Goal: Check status: Check status

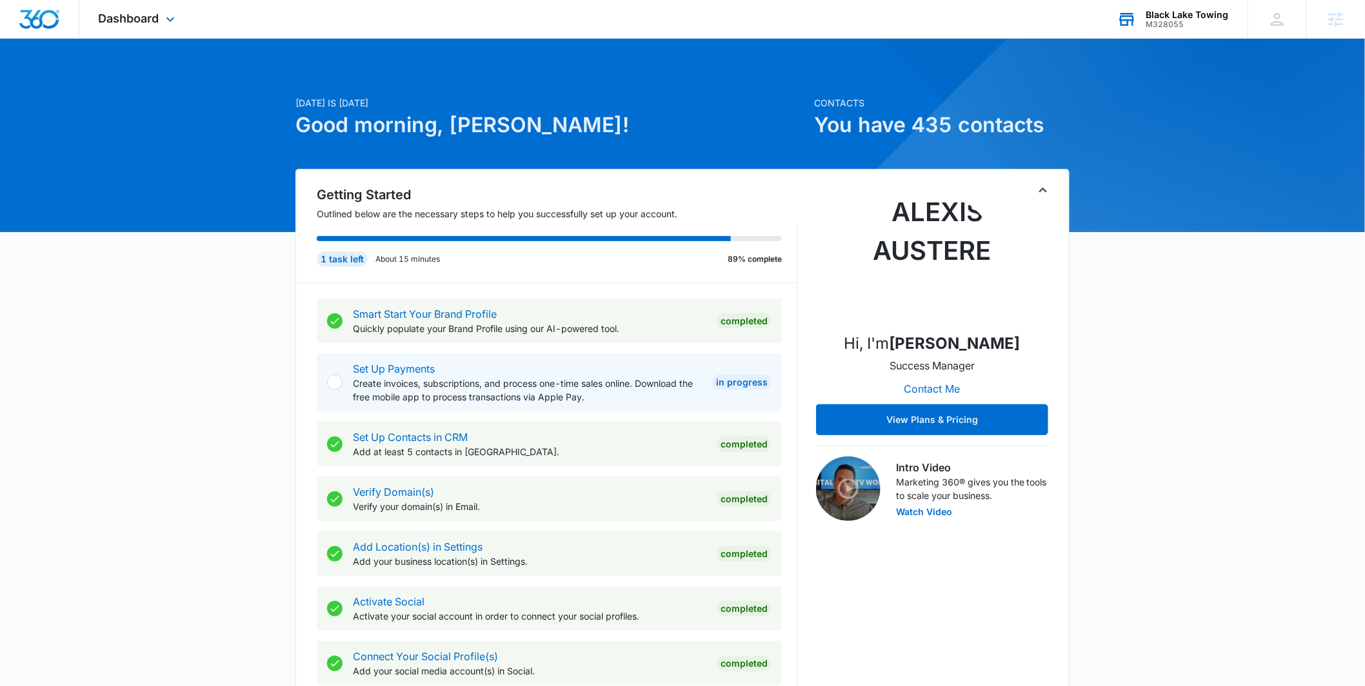
click at [1163, 13] on div "Black Lake Towing" at bounding box center [1187, 15] width 83 height 10
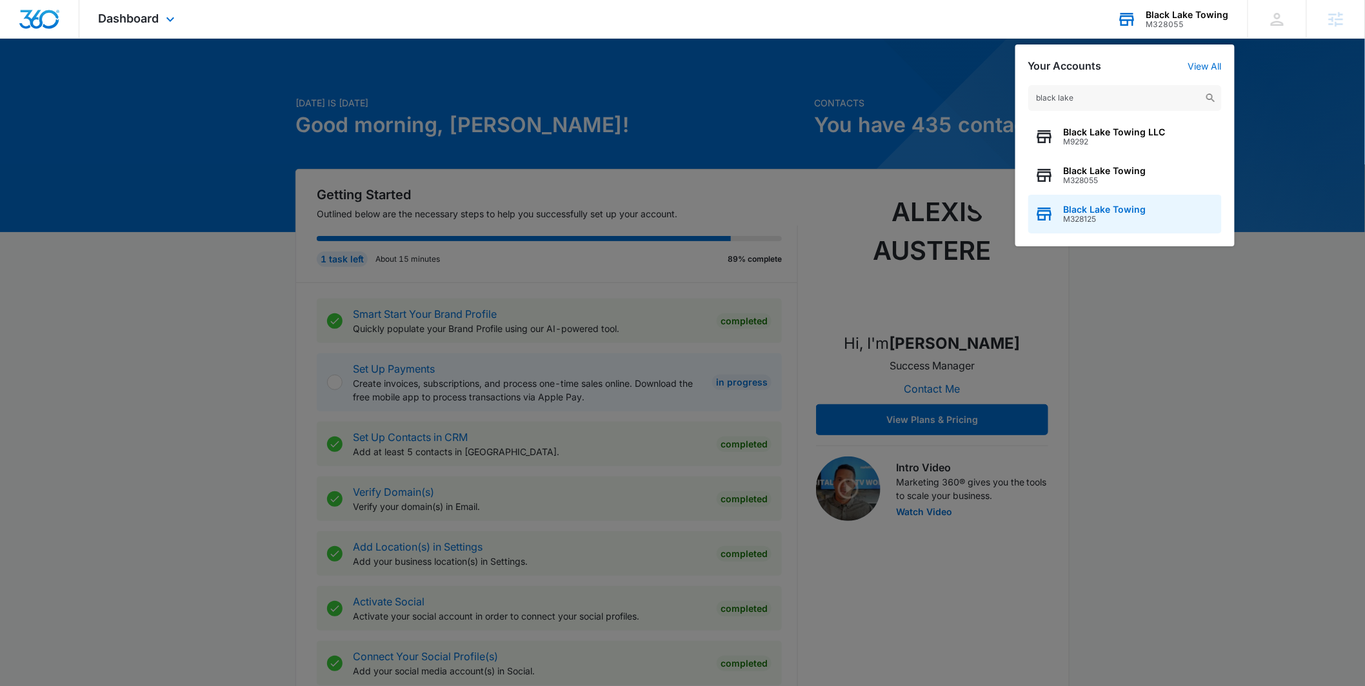
type input "black lake"
click at [1090, 220] on span "M328125" at bounding box center [1105, 219] width 83 height 9
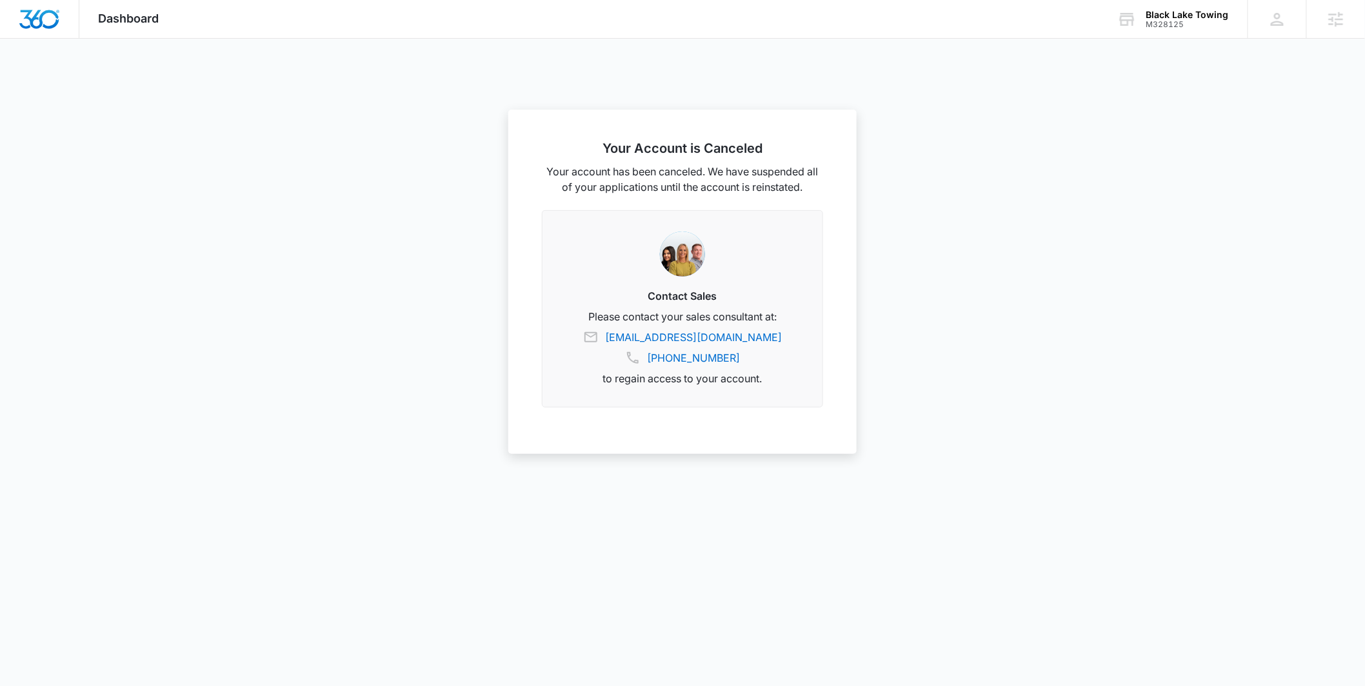
drag, startPoint x: 1175, startPoint y: 21, endPoint x: 1139, endPoint y: 48, distance: 44.6
click at [1174, 21] on div "M328125" at bounding box center [1187, 24] width 83 height 9
type input "b"
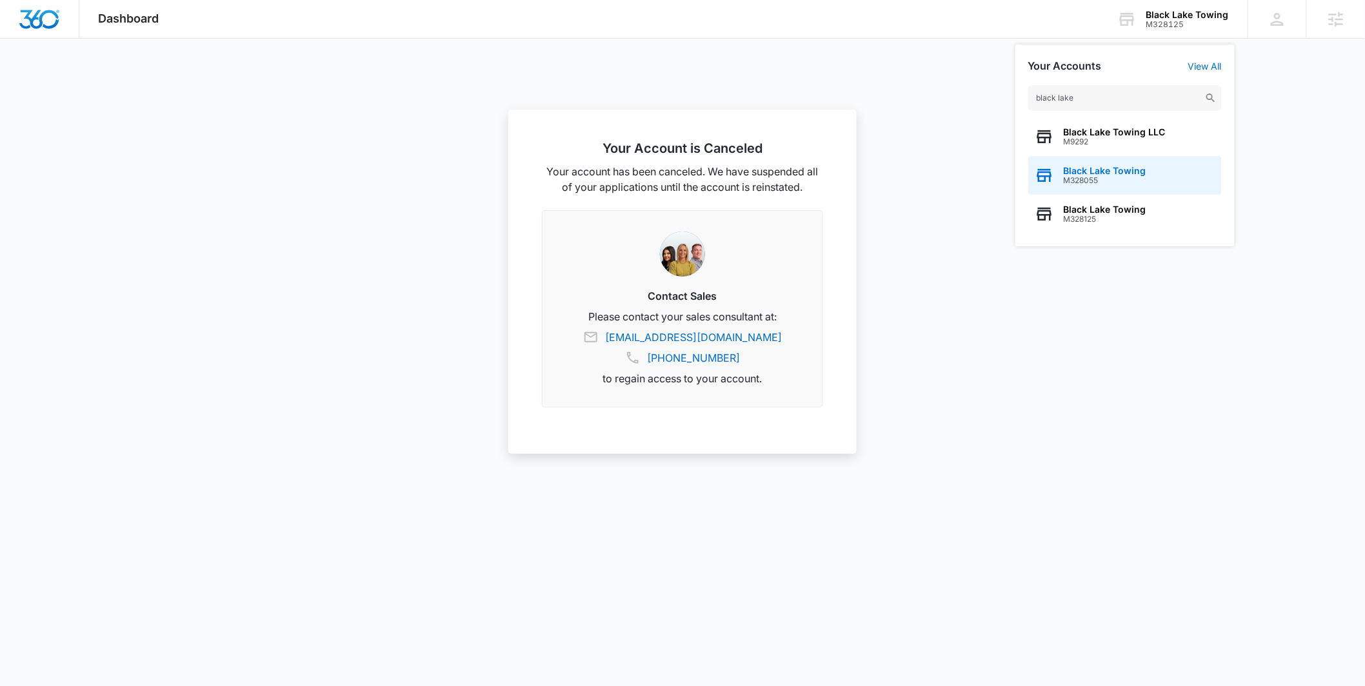
type input "black lake"
click at [1077, 166] on span "Black Lake Towing" at bounding box center [1105, 171] width 83 height 10
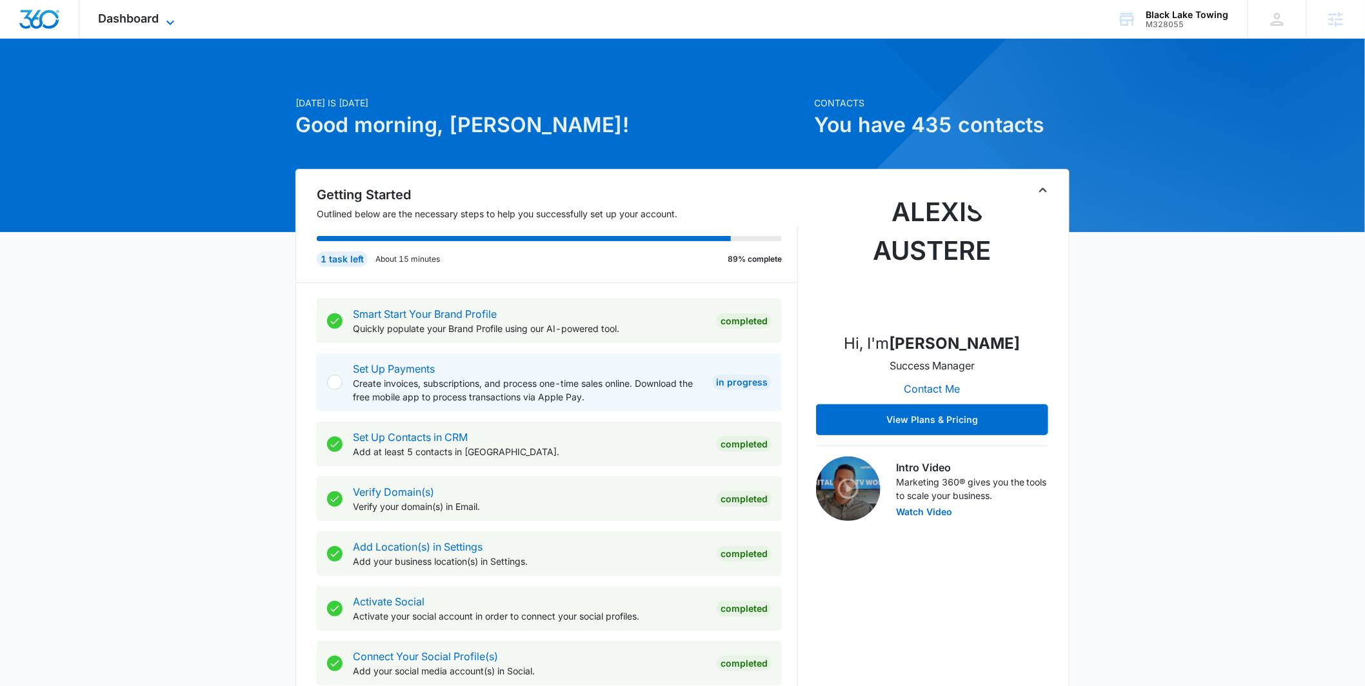
click at [174, 26] on icon at bounding box center [170, 22] width 15 height 15
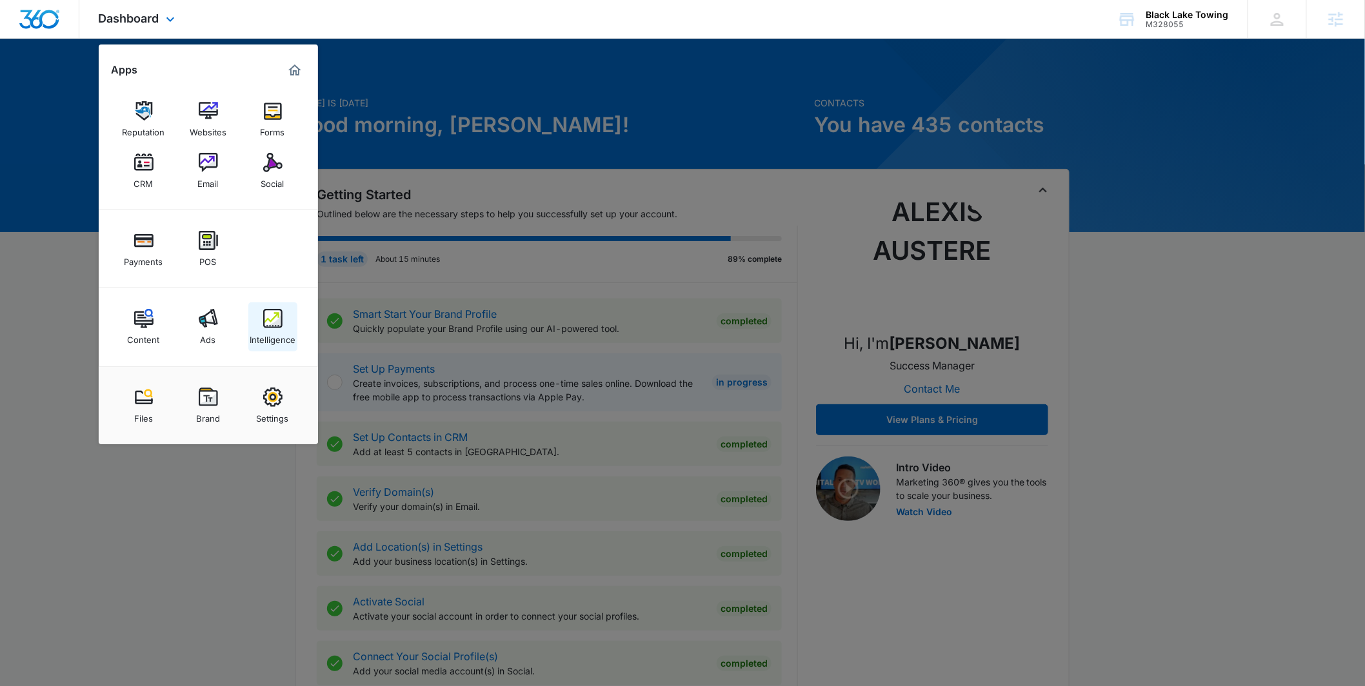
click at [282, 309] on img at bounding box center [272, 318] width 19 height 19
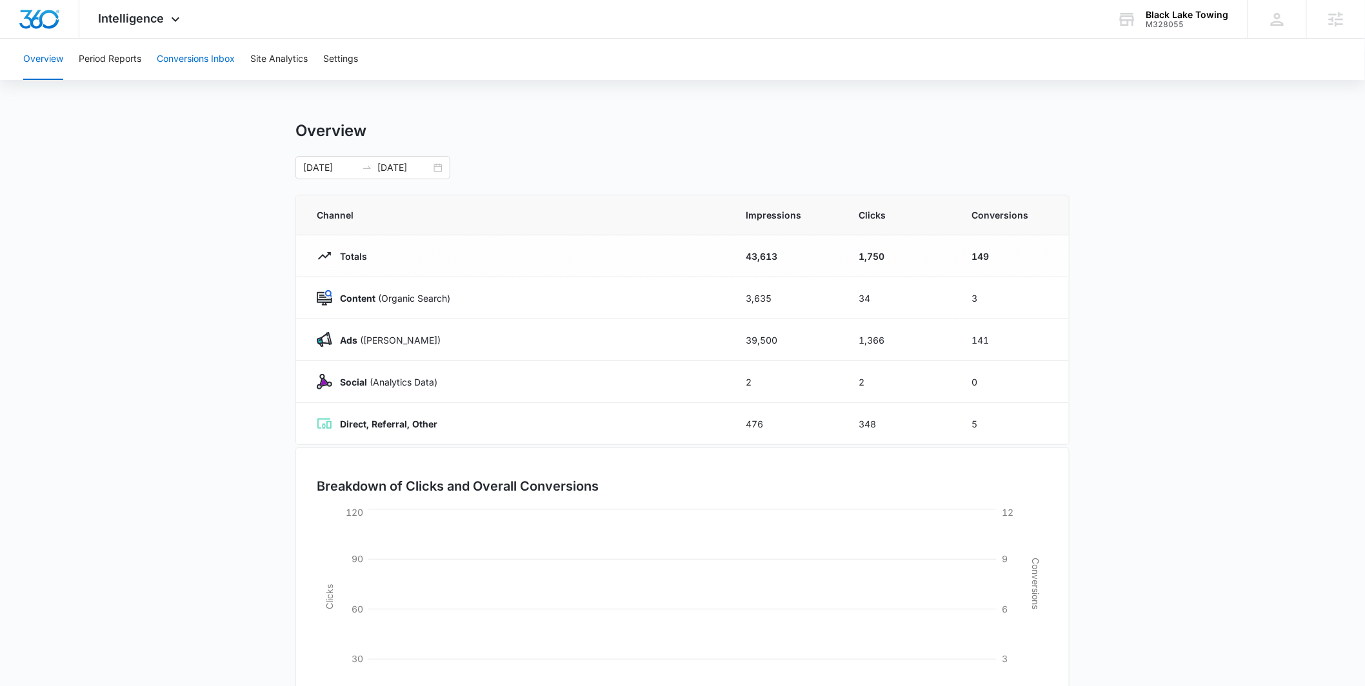
click at [205, 55] on button "Conversions Inbox" at bounding box center [196, 59] width 78 height 41
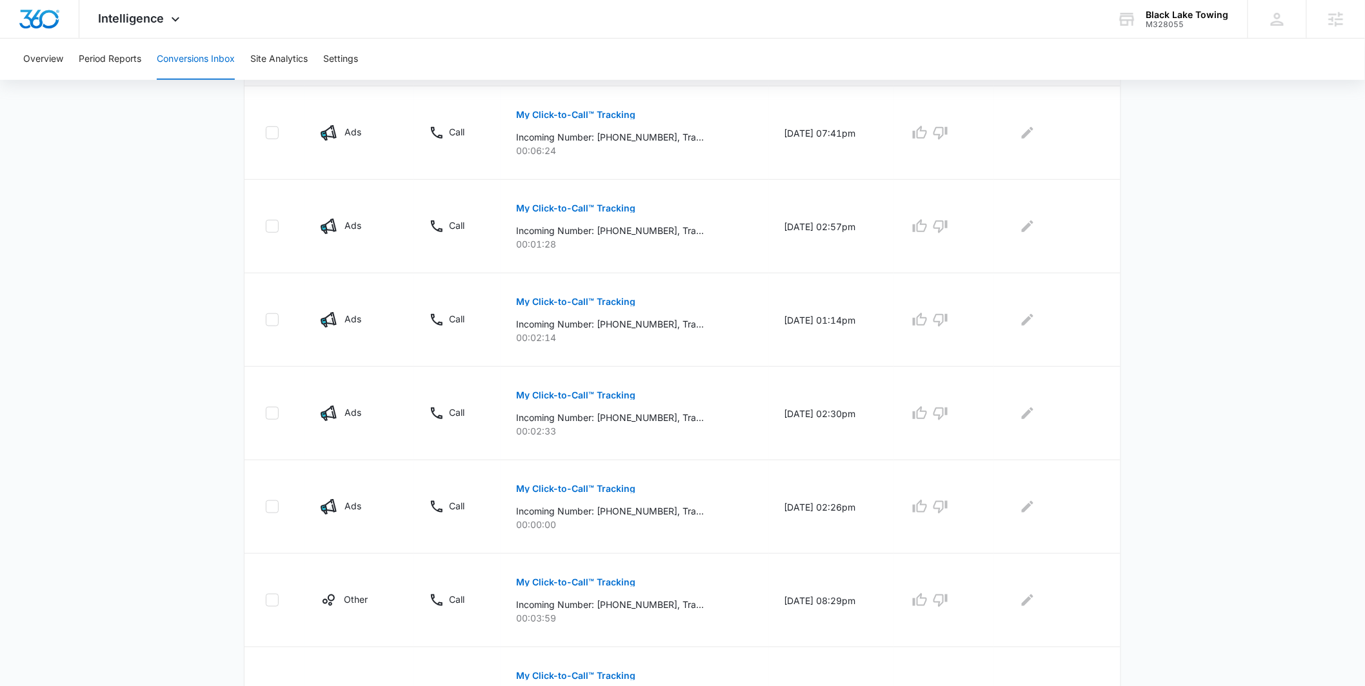
scroll to position [695, 0]
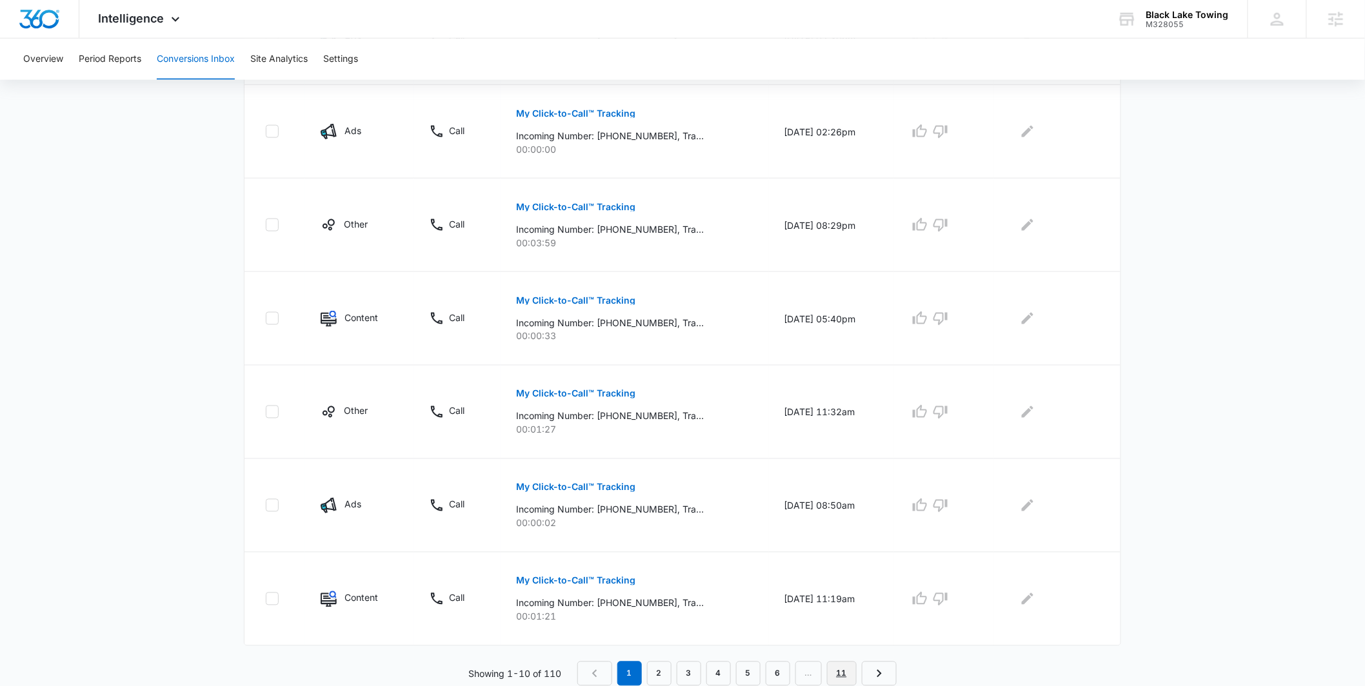
click at [841, 671] on link "11" at bounding box center [842, 674] width 30 height 25
click at [903, 684] on nav "1 … 6 7 8 9 10 11" at bounding box center [745, 674] width 325 height 25
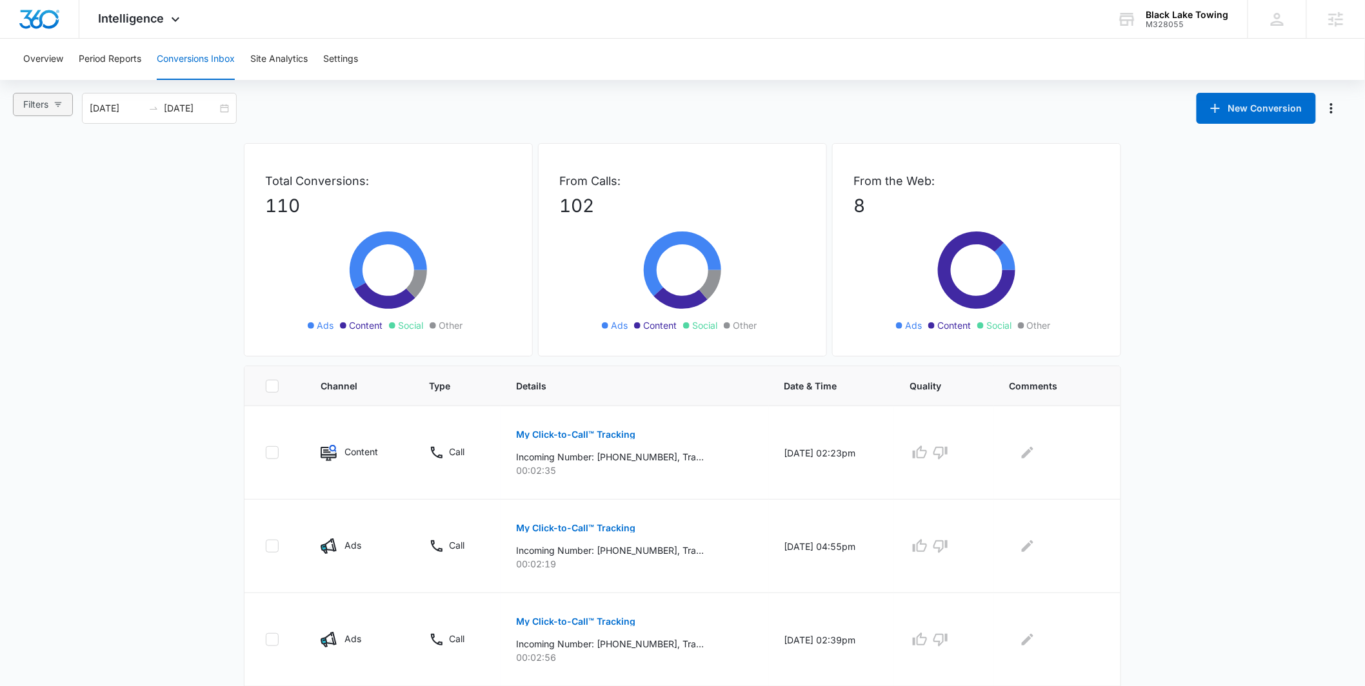
click at [48, 98] on span "Filters" at bounding box center [35, 104] width 25 height 14
click at [57, 170] on label "Ads" at bounding box center [56, 165] width 72 height 19
click at [30, 170] on input "Ads" at bounding box center [25, 172] width 10 height 10
radio input "true"
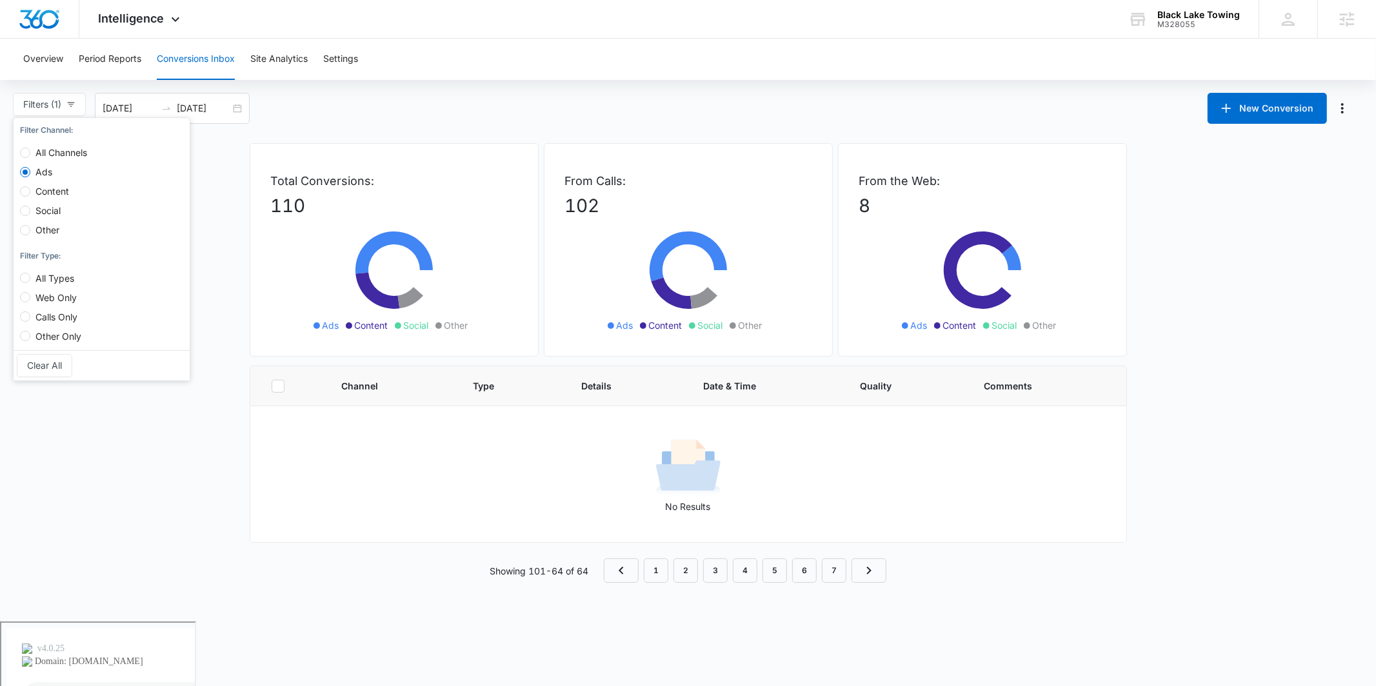
click at [128, 544] on main "Filters (1) Filter Channel : All Channels Ads Content Social Other Filter Type …" at bounding box center [688, 338] width 1376 height 490
click at [847, 579] on nav "1 2 3 4 5 6 7" at bounding box center [745, 571] width 283 height 25
click at [839, 577] on link "7" at bounding box center [834, 571] width 25 height 25
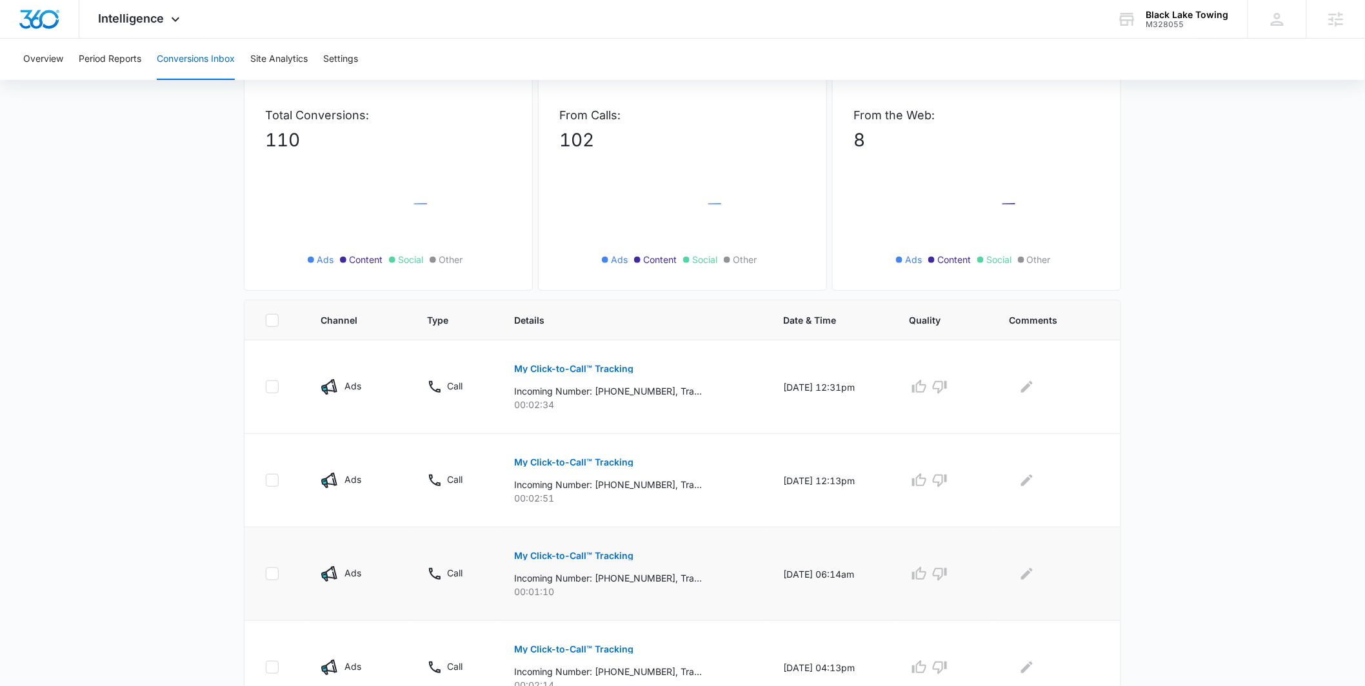
scroll to position [134, 0]
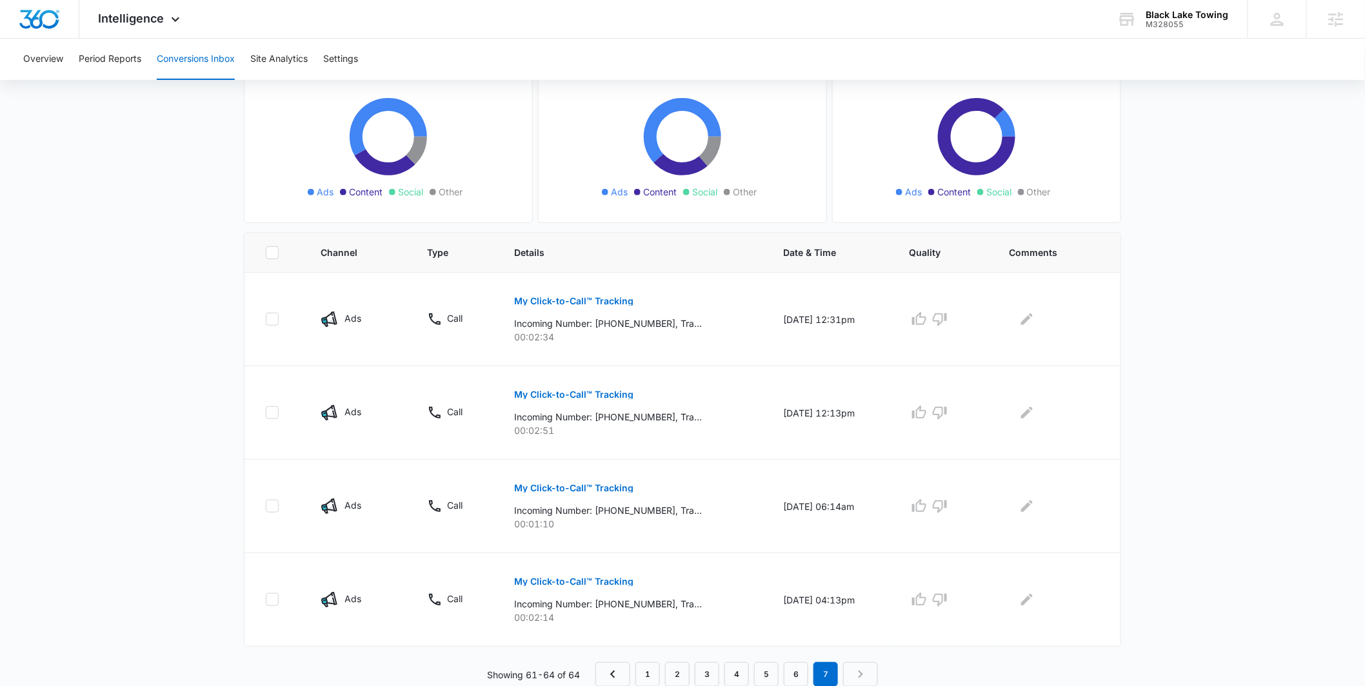
click at [852, 673] on nav "1 2 3 4 5 6 7" at bounding box center [736, 675] width 283 height 25
click at [822, 674] on em "7" at bounding box center [826, 675] width 25 height 25
click at [541, 574] on button "My Click-to-Call™ Tracking" at bounding box center [573, 581] width 119 height 31
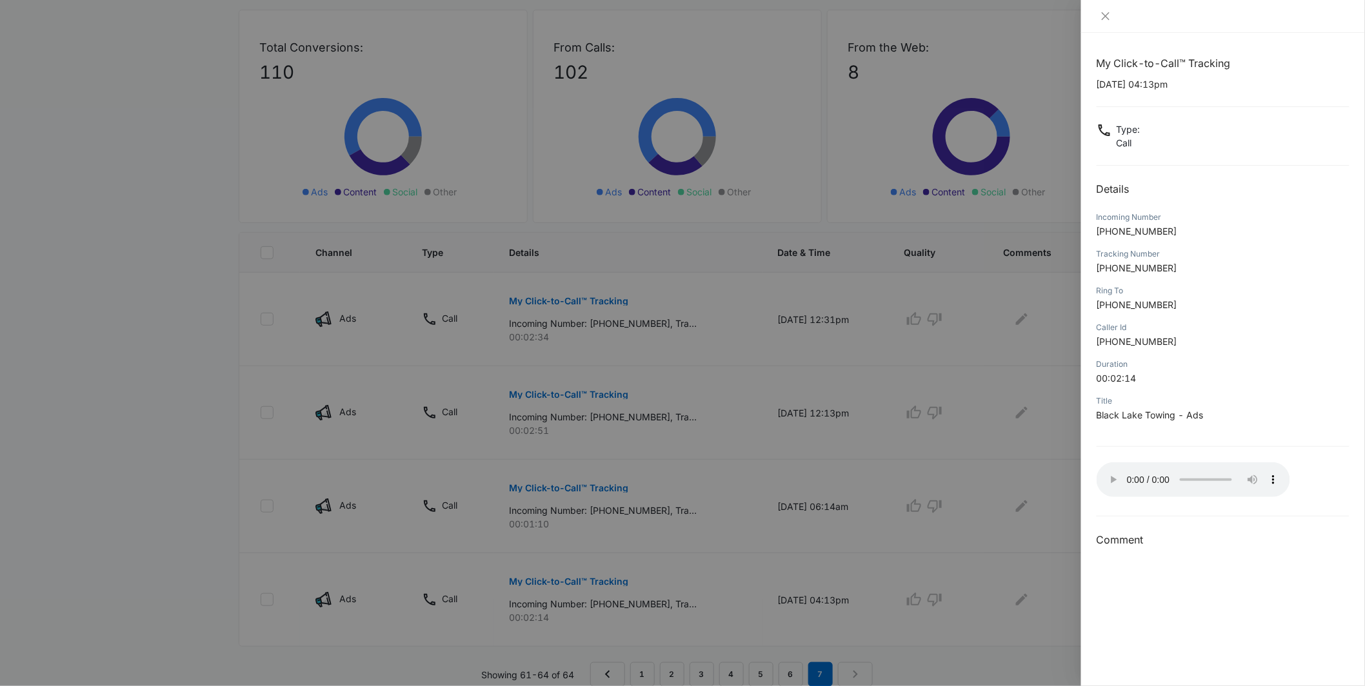
click at [738, 543] on div at bounding box center [682, 343] width 1365 height 686
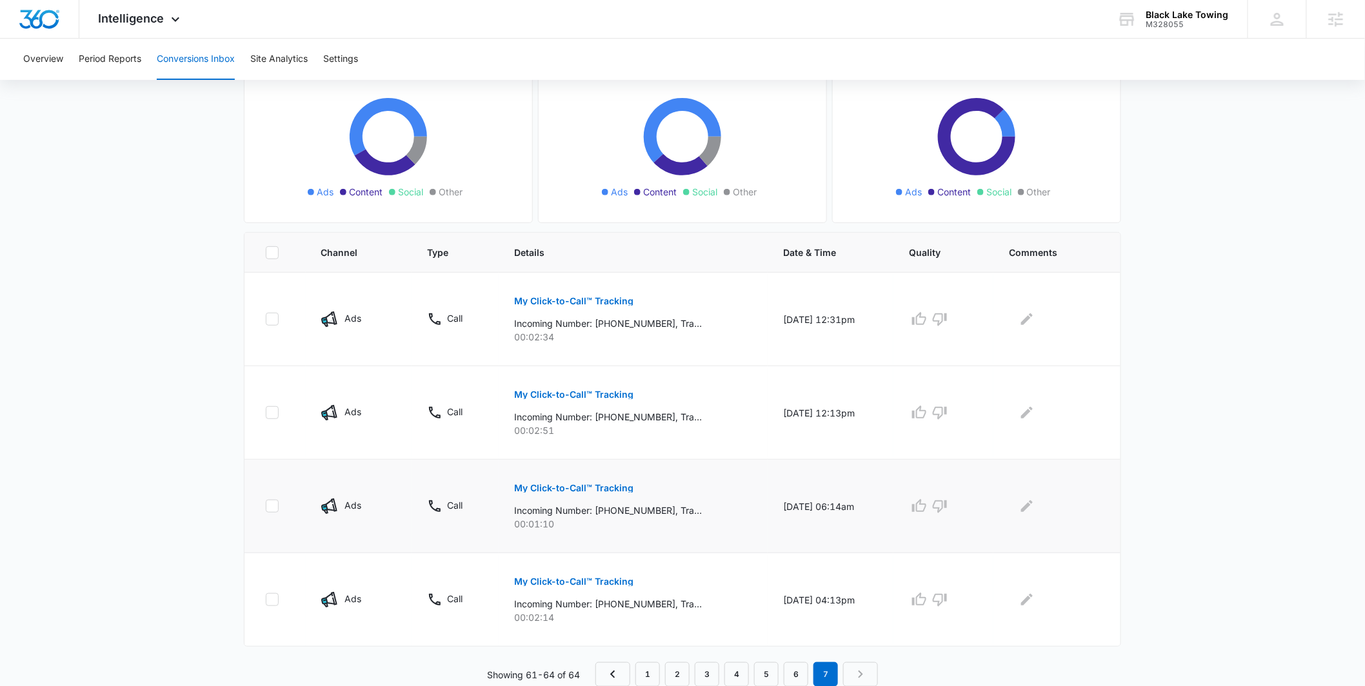
click at [594, 483] on button "My Click-to-Call™ Tracking" at bounding box center [573, 488] width 119 height 31
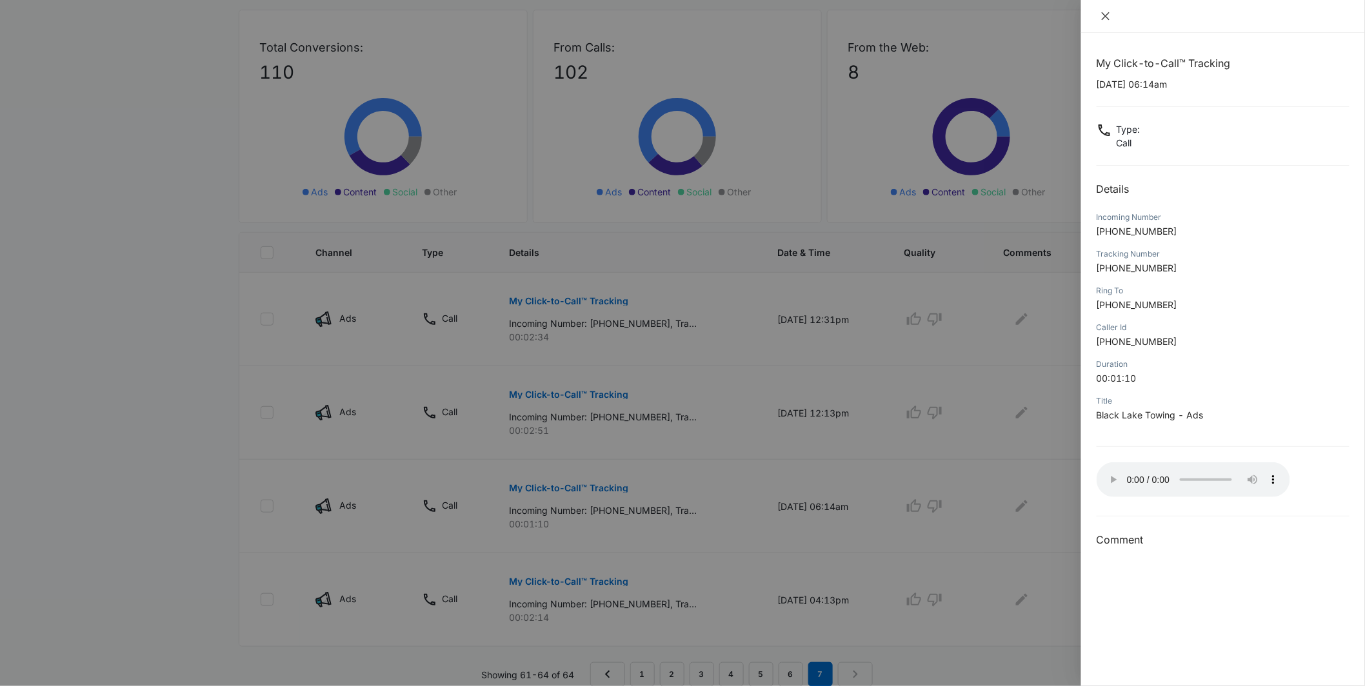
click at [1105, 15] on icon "close" at bounding box center [1106, 16] width 8 height 8
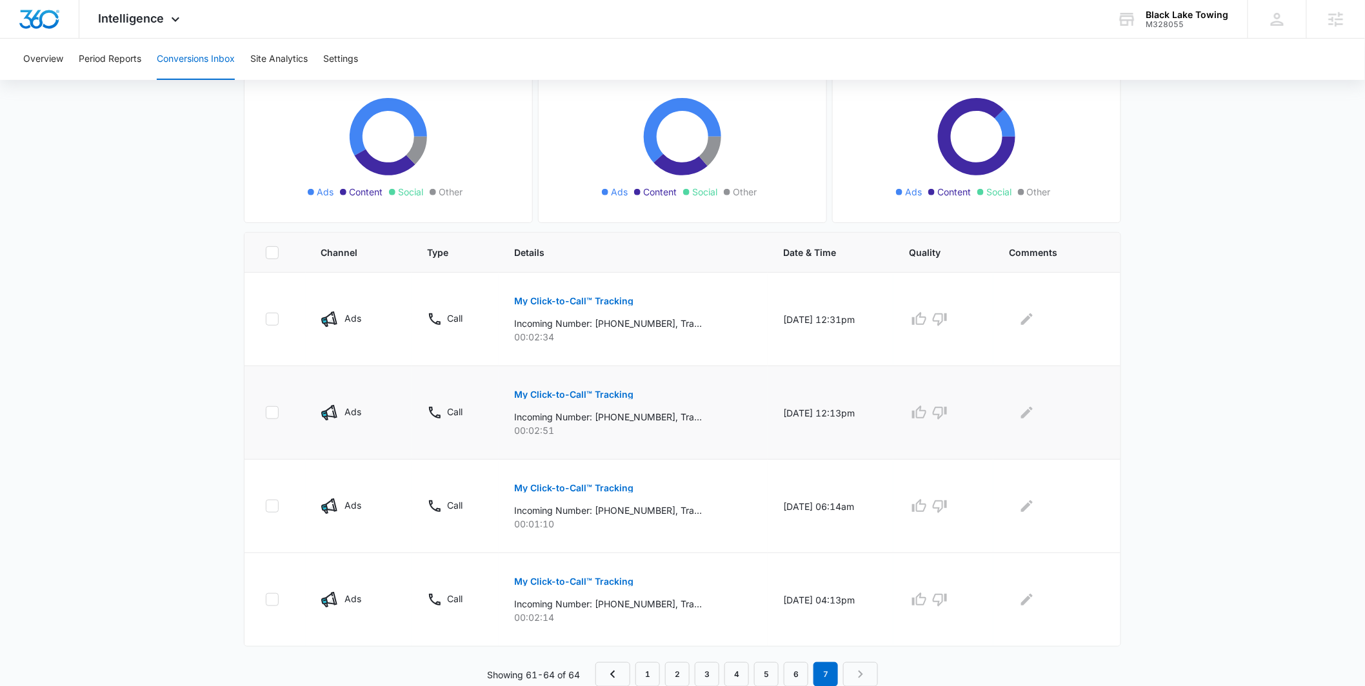
click at [563, 392] on p "My Click-to-Call™ Tracking" at bounding box center [573, 394] width 119 height 9
click at [590, 395] on p "My Click-to-Call™ Tracking" at bounding box center [573, 394] width 119 height 9
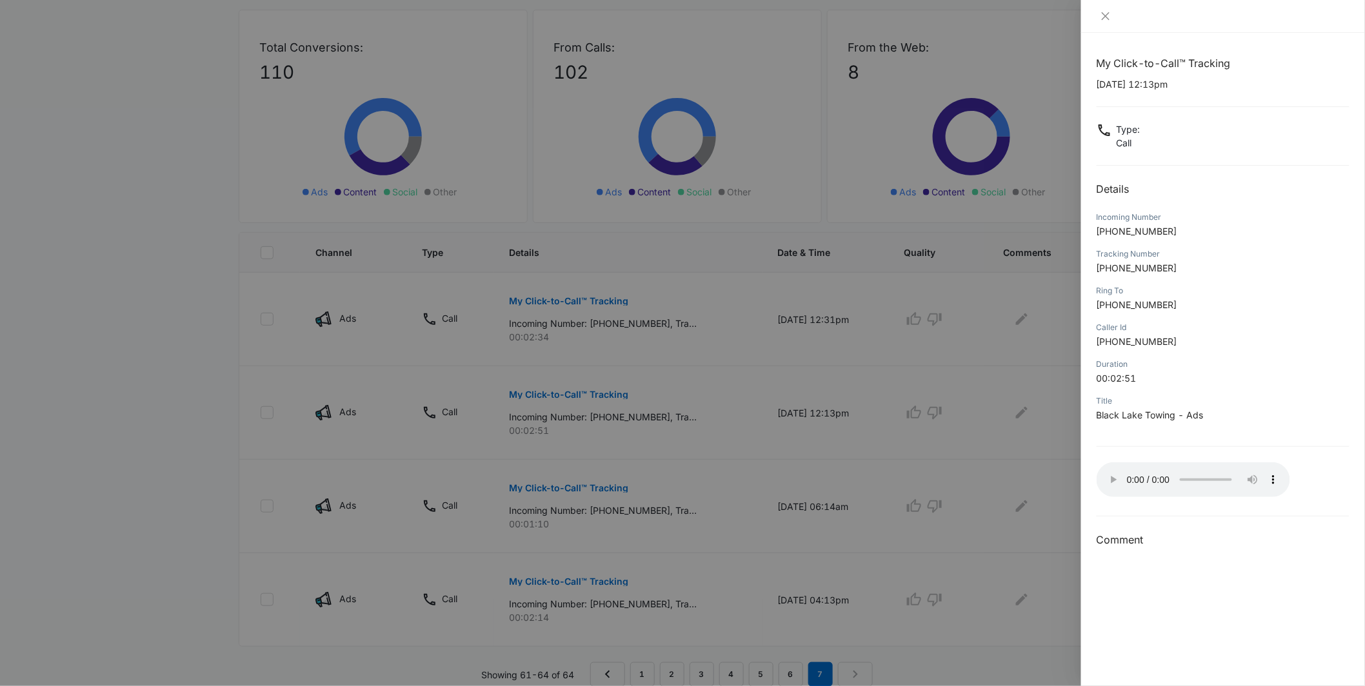
click at [789, 375] on div at bounding box center [682, 343] width 1365 height 686
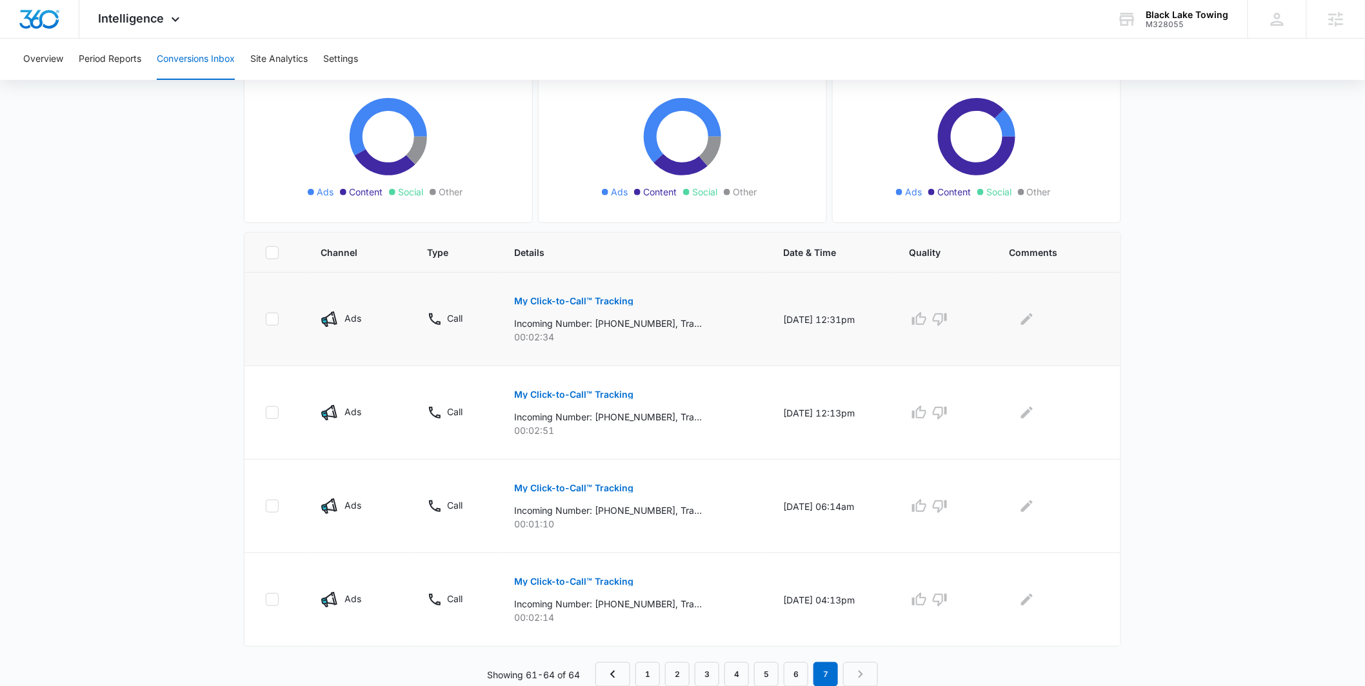
click at [548, 301] on p "My Click-to-Call™ Tracking" at bounding box center [573, 301] width 119 height 9
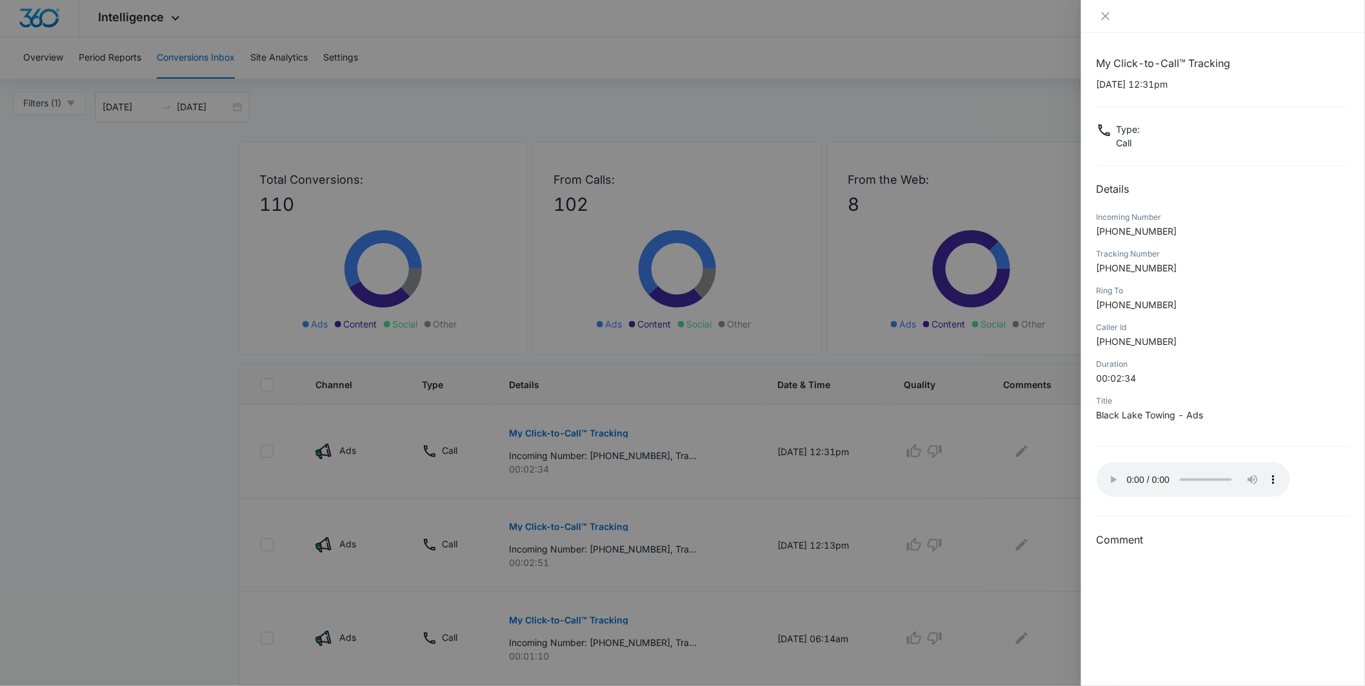
scroll to position [0, 0]
click at [1032, 496] on div at bounding box center [682, 343] width 1365 height 686
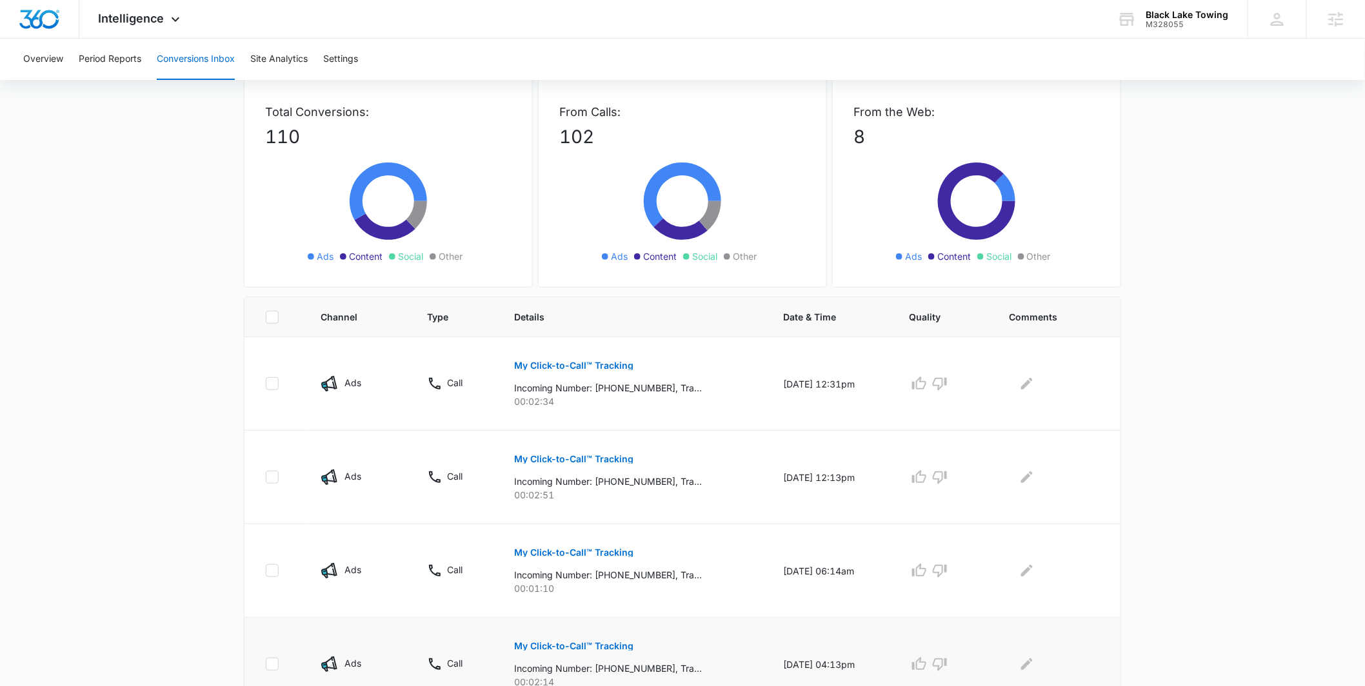
scroll to position [134, 0]
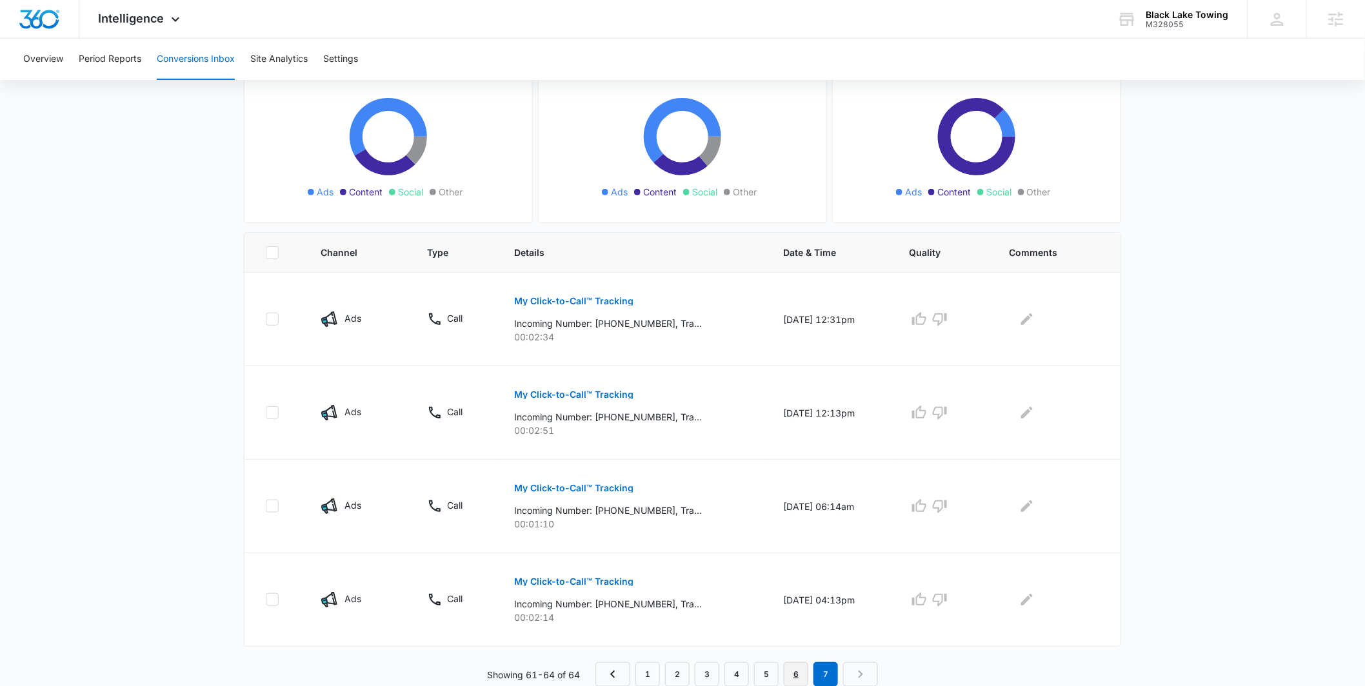
click at [793, 671] on link "6" at bounding box center [796, 675] width 25 height 25
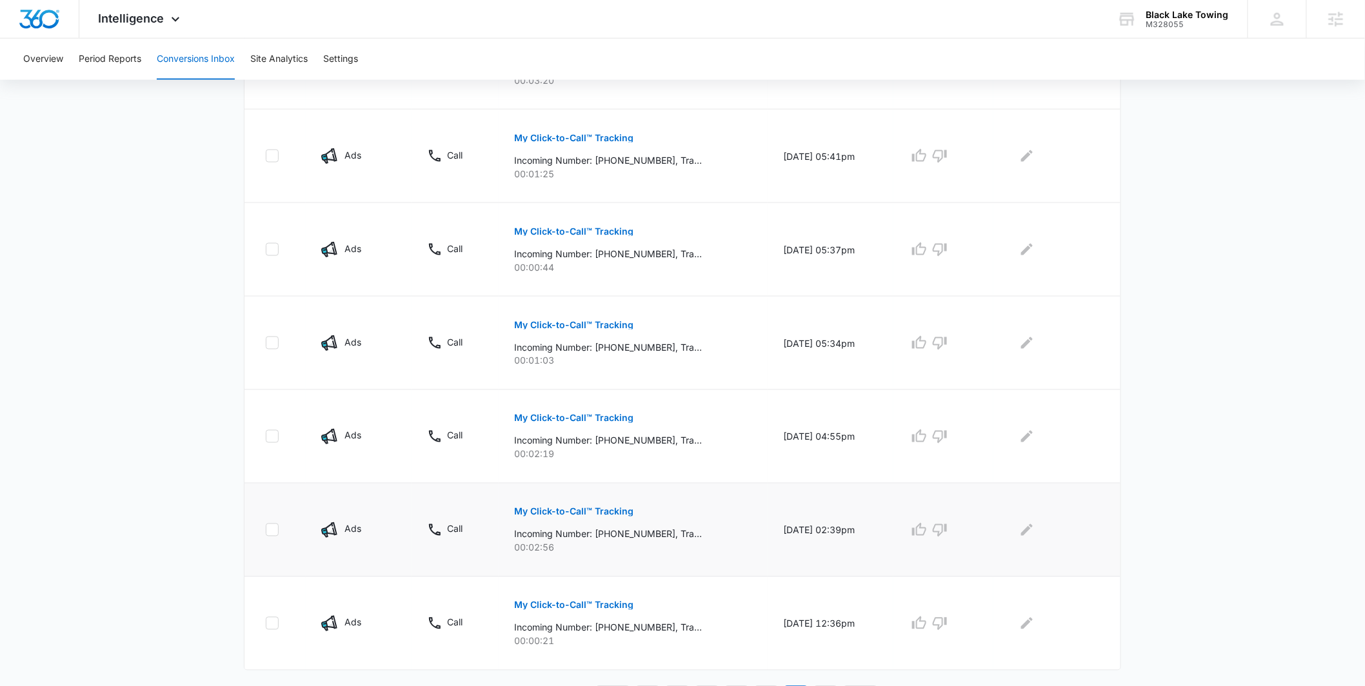
scroll to position [695, 0]
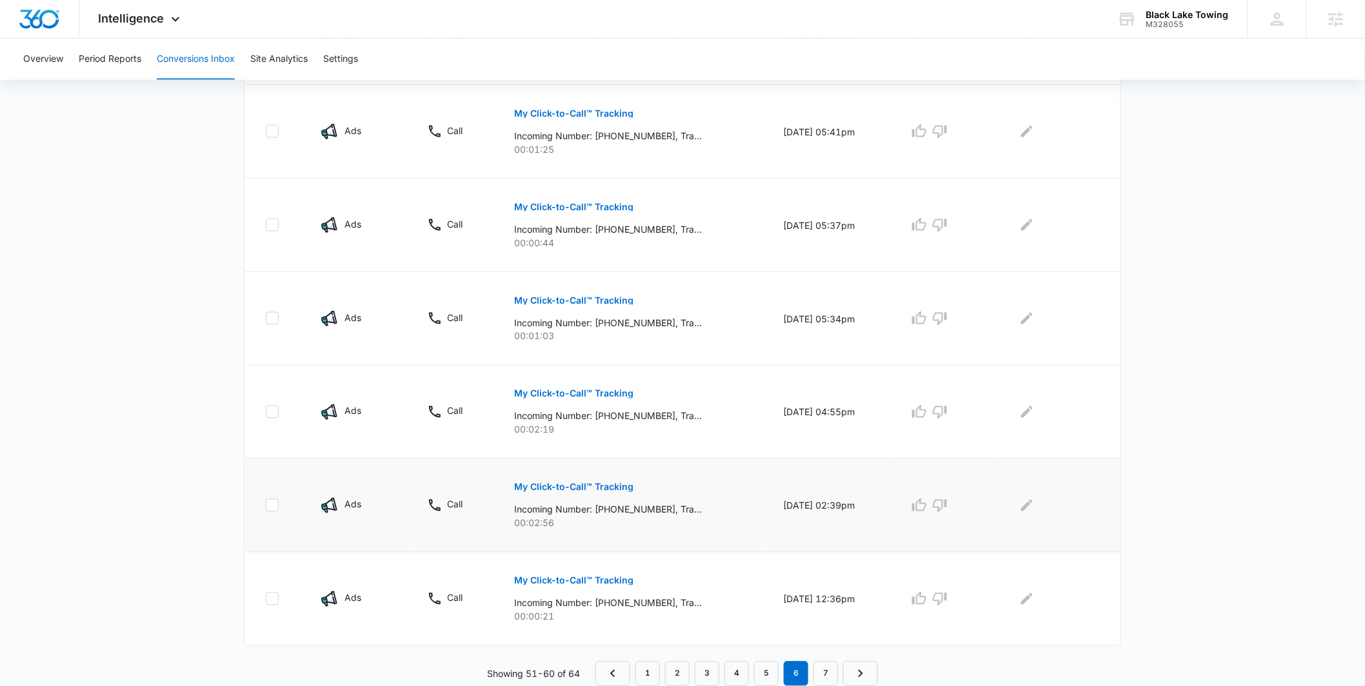
click at [615, 488] on p "My Click-to-Call™ Tracking" at bounding box center [573, 487] width 119 height 9
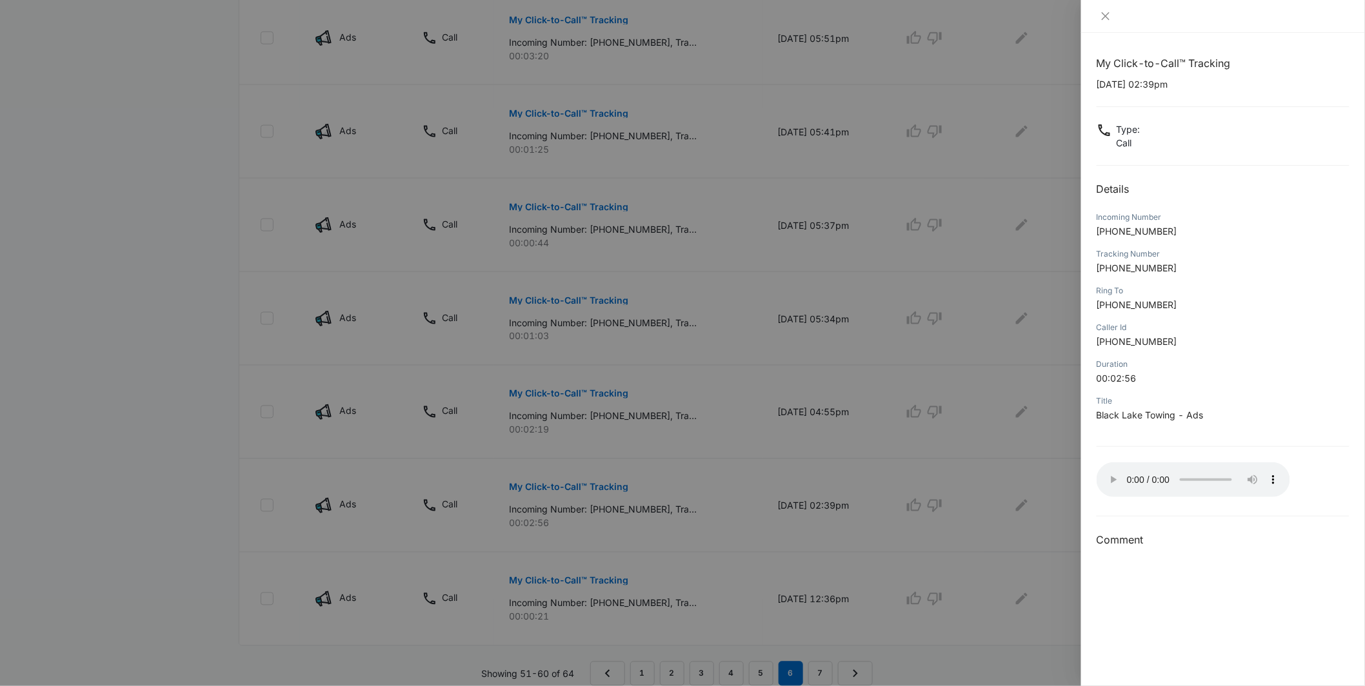
click at [779, 507] on div at bounding box center [682, 343] width 1365 height 686
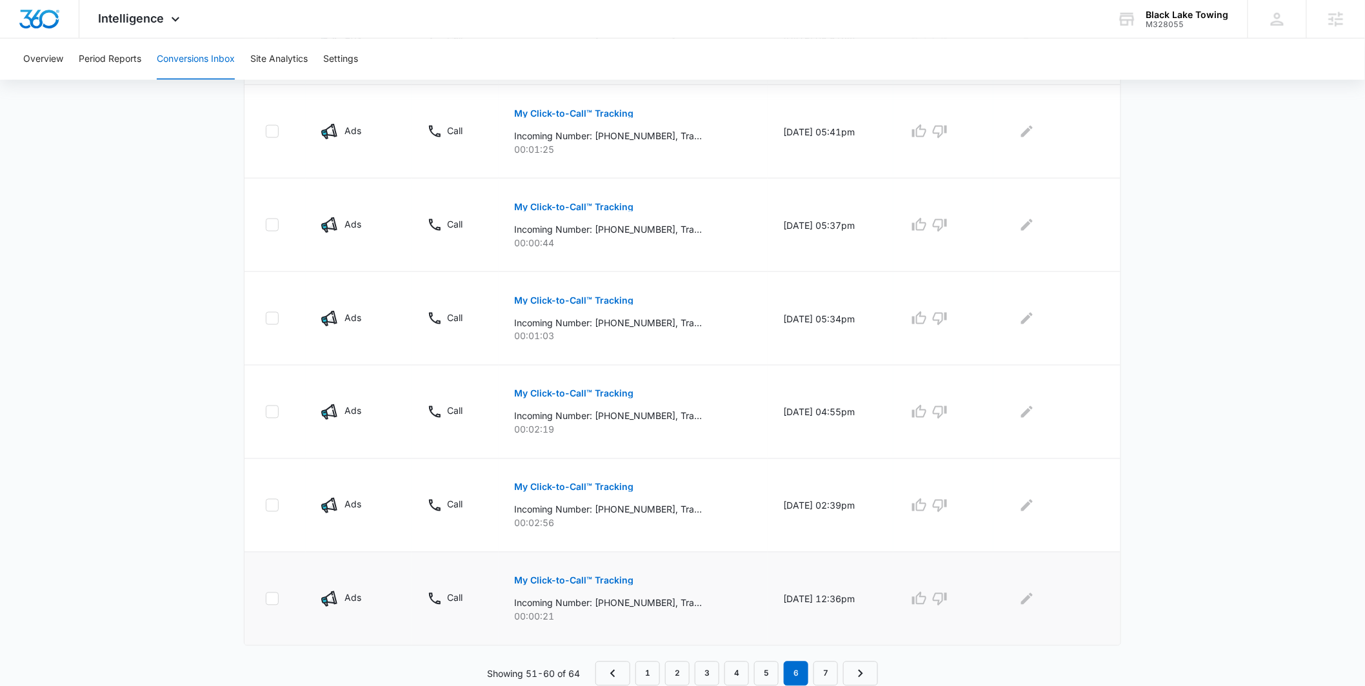
drag, startPoint x: 656, startPoint y: 570, endPoint x: 651, endPoint y: 577, distance: 8.8
click at [655, 570] on div "My Click-to-Call™ Tracking Incoming Number: [PHONE_NUMBER], Tracking Number: [P…" at bounding box center [633, 595] width 238 height 58
click at [558, 383] on button "My Click-to-Call™ Tracking" at bounding box center [573, 394] width 119 height 31
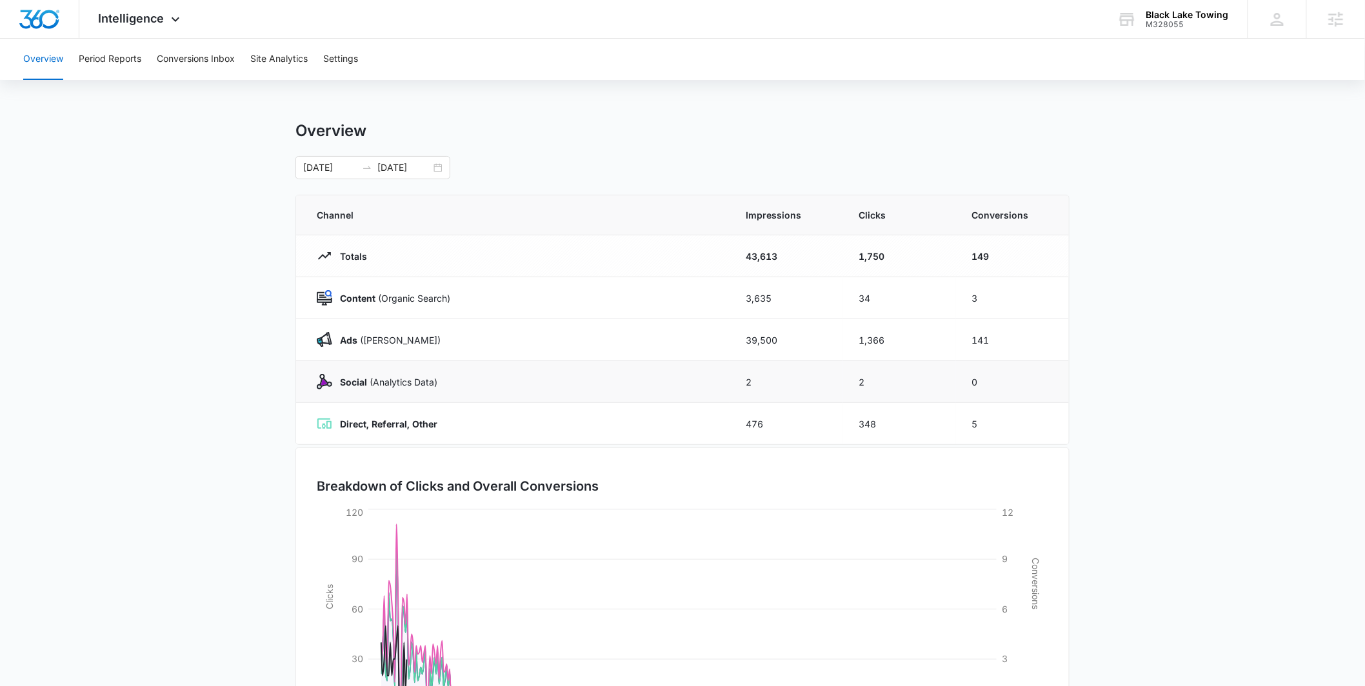
click at [1018, 367] on main "Overview [DATE] [DATE] Channel Impressions Clicks Conversions Totals 43,613 1,7…" at bounding box center [682, 459] width 1365 height 677
drag, startPoint x: 868, startPoint y: 366, endPoint x: 828, endPoint y: 257, distance: 116.5
click at [835, 287] on tbody "Totals 43,613 1,750 149 Content (Organic Search) 3,635 34 3 Ads ([PERSON_NAME])…" at bounding box center [682, 340] width 773 height 210
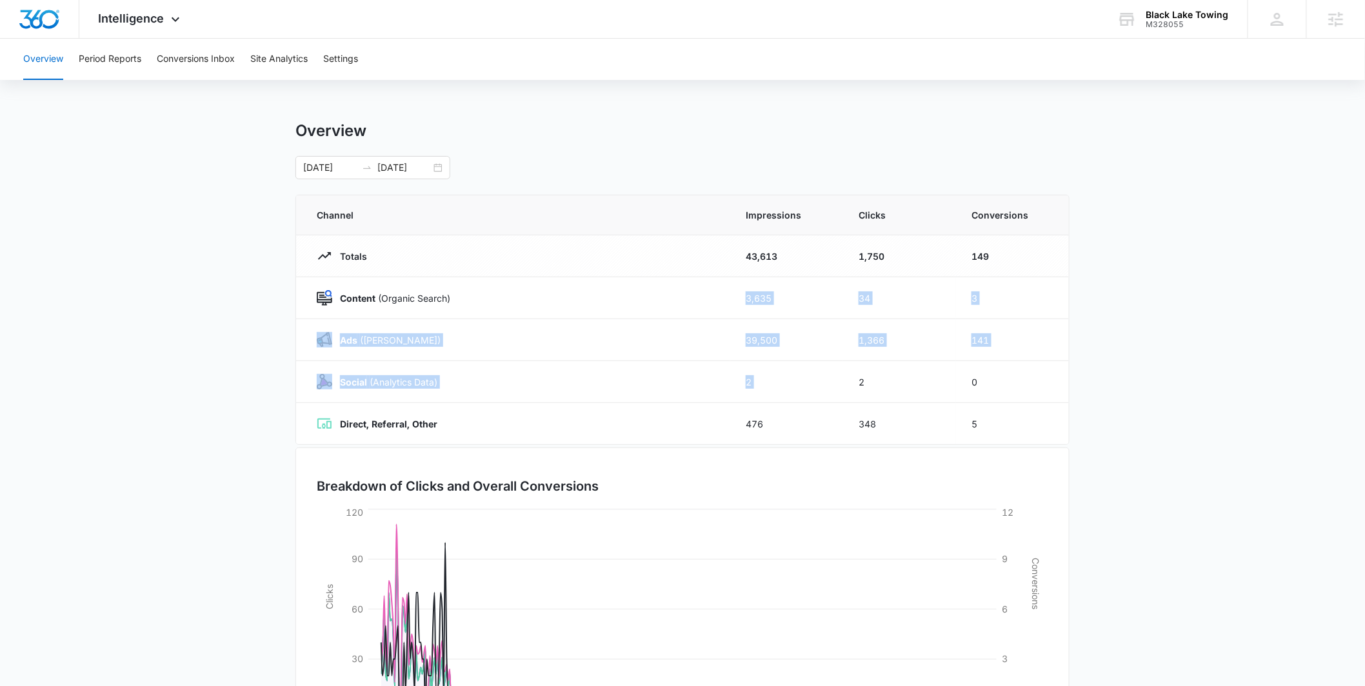
click at [825, 121] on div "Overview" at bounding box center [682, 130] width 774 height 19
click at [177, 41] on button "Conversions Inbox" at bounding box center [196, 59] width 78 height 41
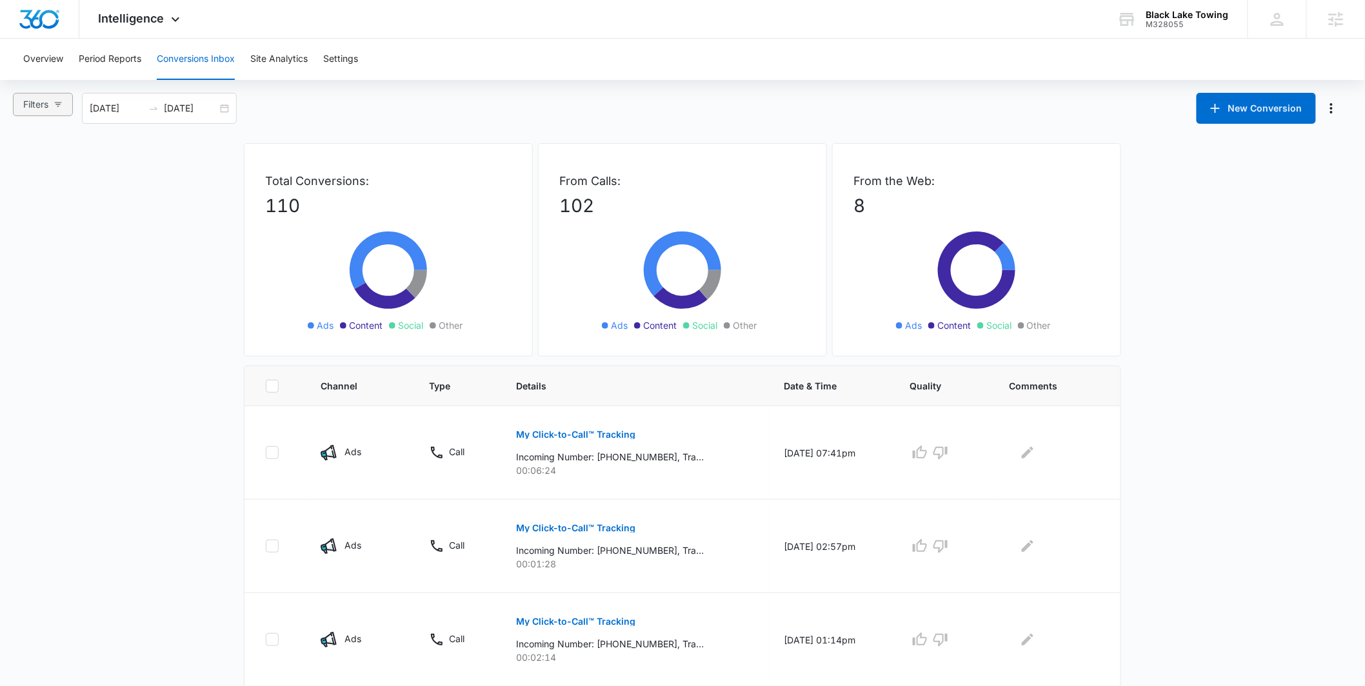
click at [63, 102] on button "Filters" at bounding box center [43, 104] width 60 height 23
click at [48, 172] on span "Ads" at bounding box center [43, 171] width 27 height 11
click at [30, 172] on input "Ads" at bounding box center [25, 172] width 10 height 10
radio input "true"
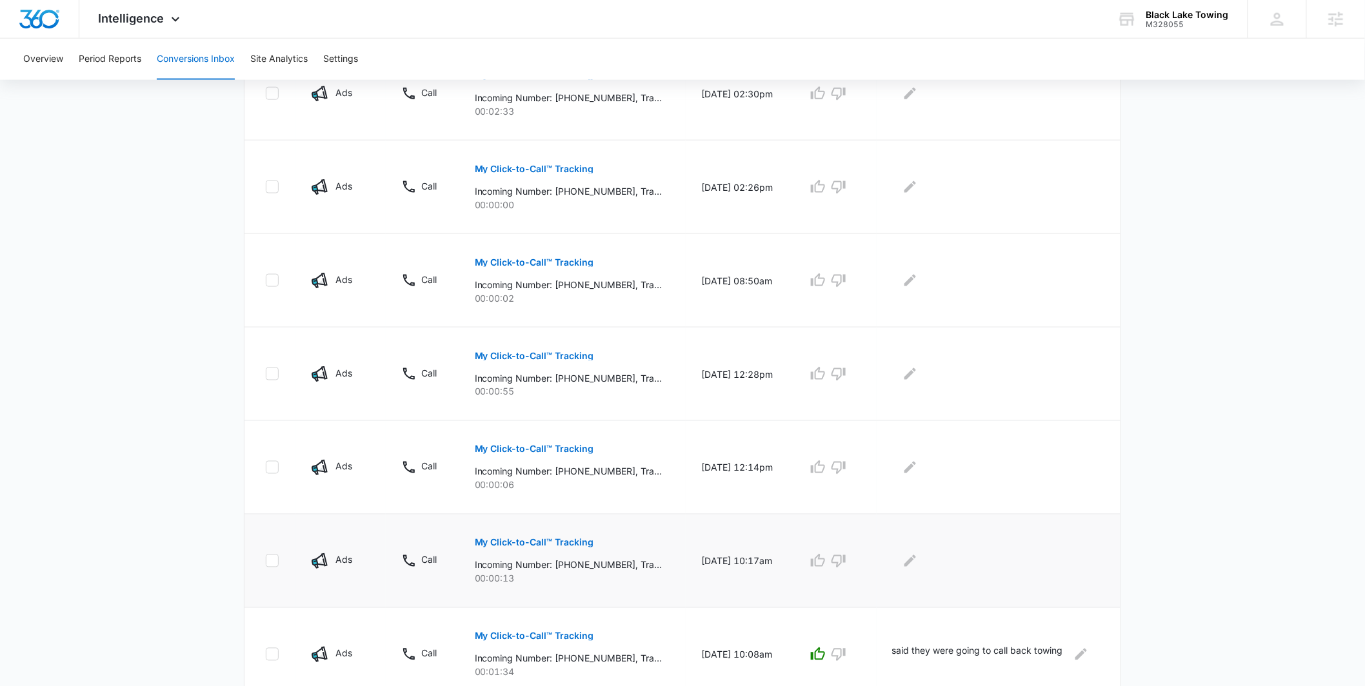
scroll to position [695, 0]
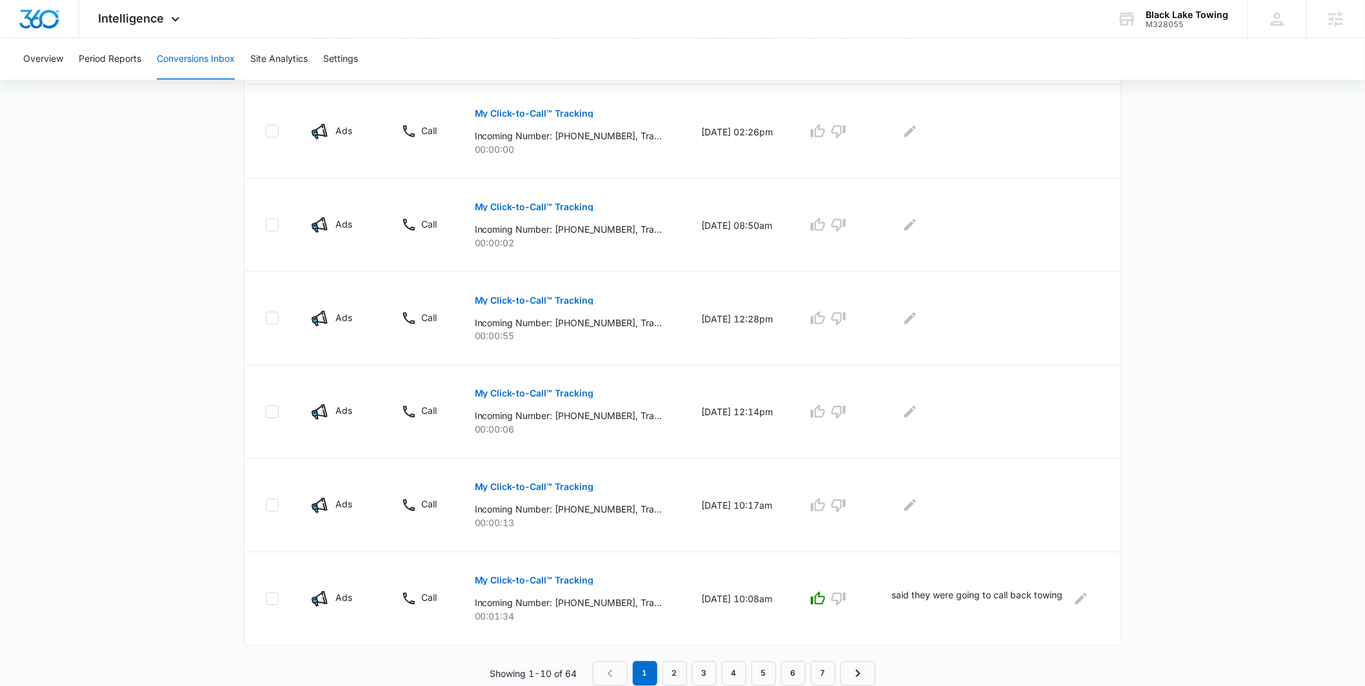
click at [809, 674] on nav "1 2 3 4 5 6 7" at bounding box center [734, 674] width 283 height 25
click at [811, 670] on link "7" at bounding box center [823, 674] width 25 height 25
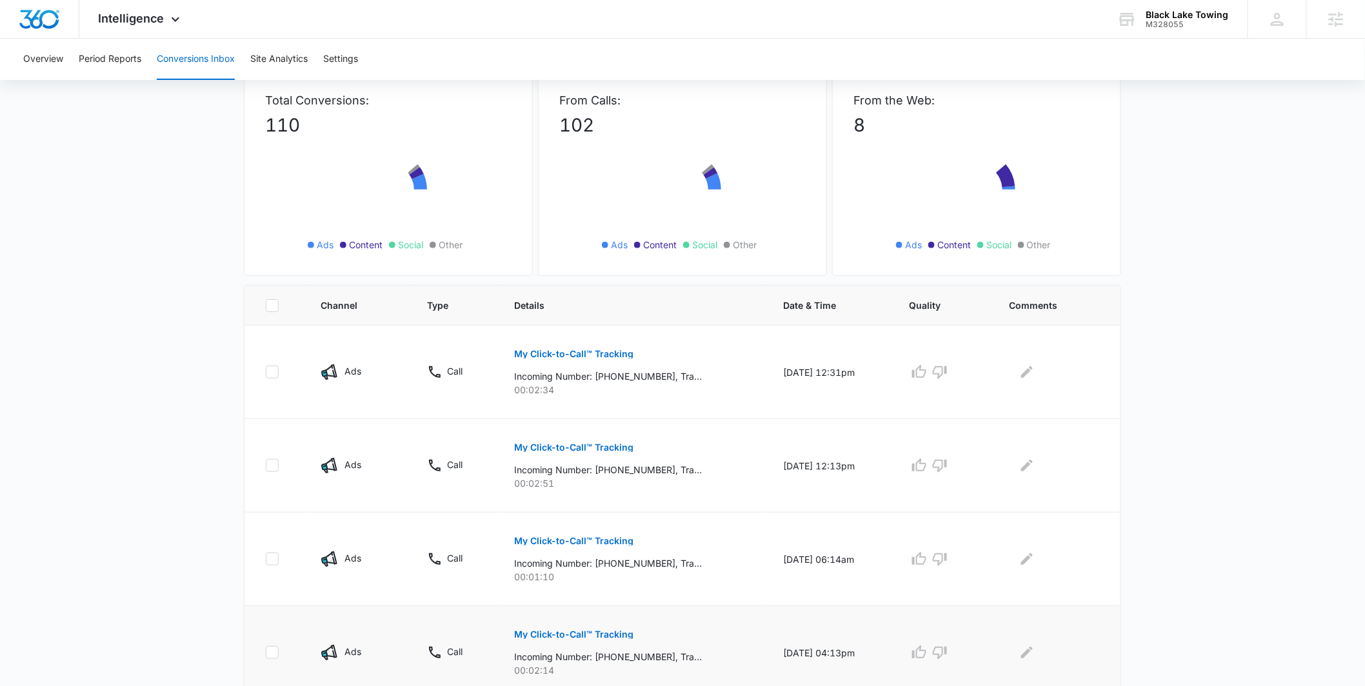
scroll to position [134, 0]
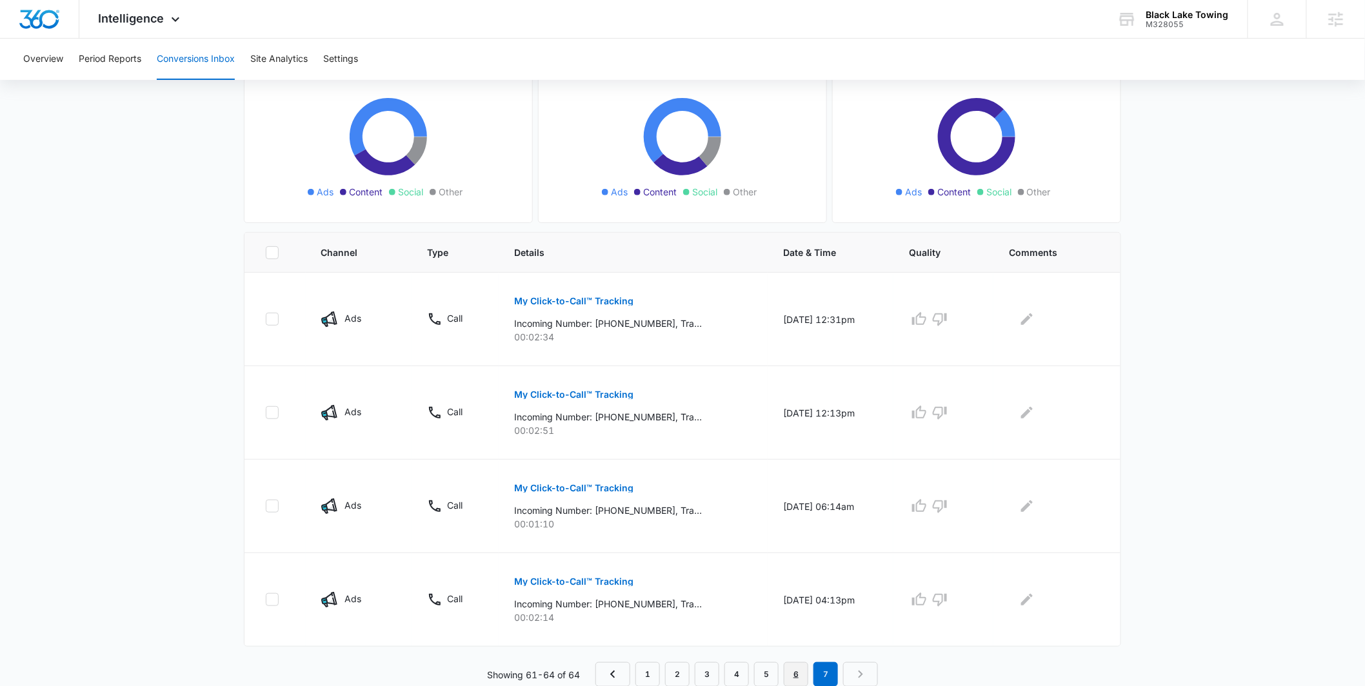
click at [799, 674] on link "6" at bounding box center [796, 675] width 25 height 25
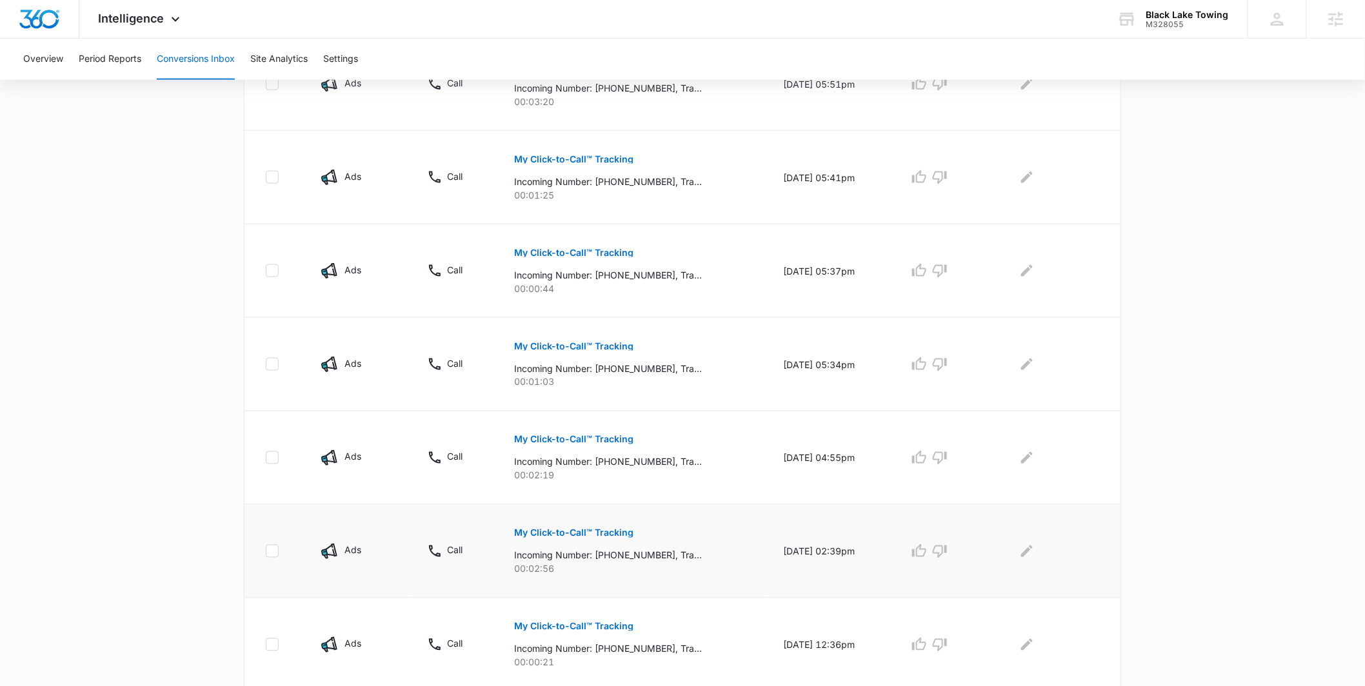
scroll to position [508, 0]
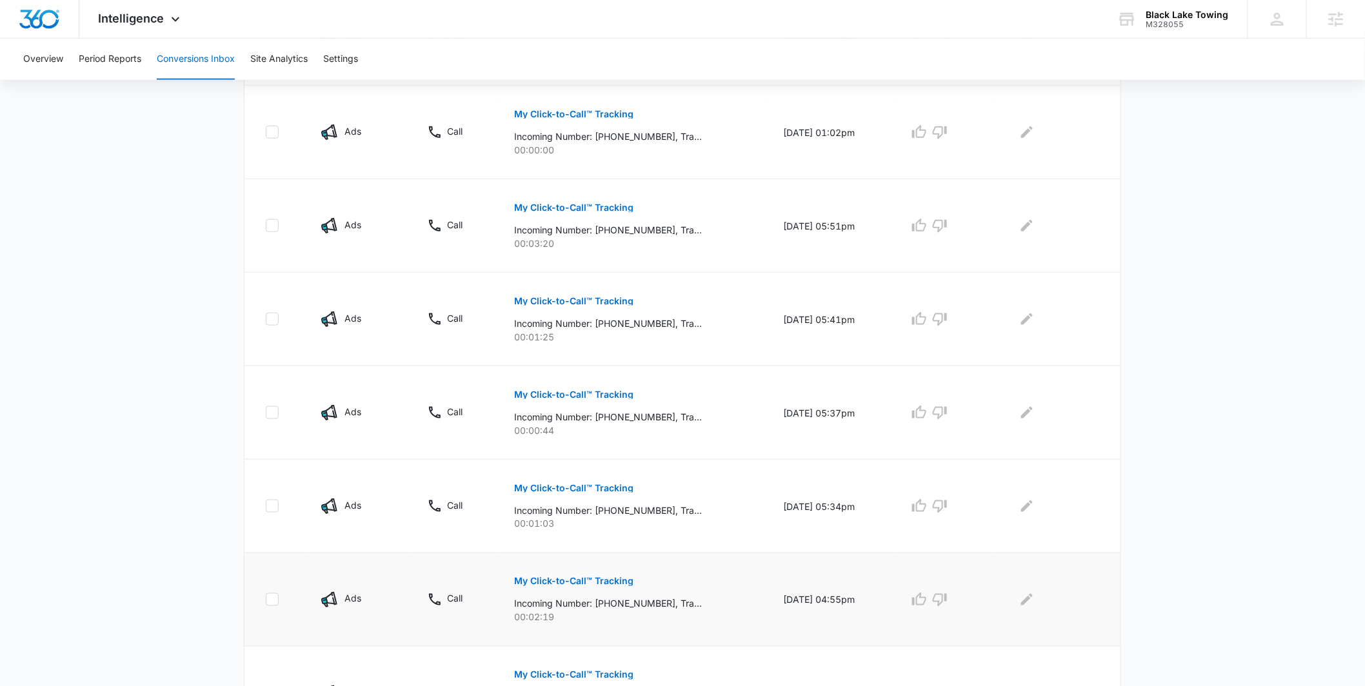
click at [593, 582] on p "My Click-to-Call™ Tracking" at bounding box center [573, 581] width 119 height 9
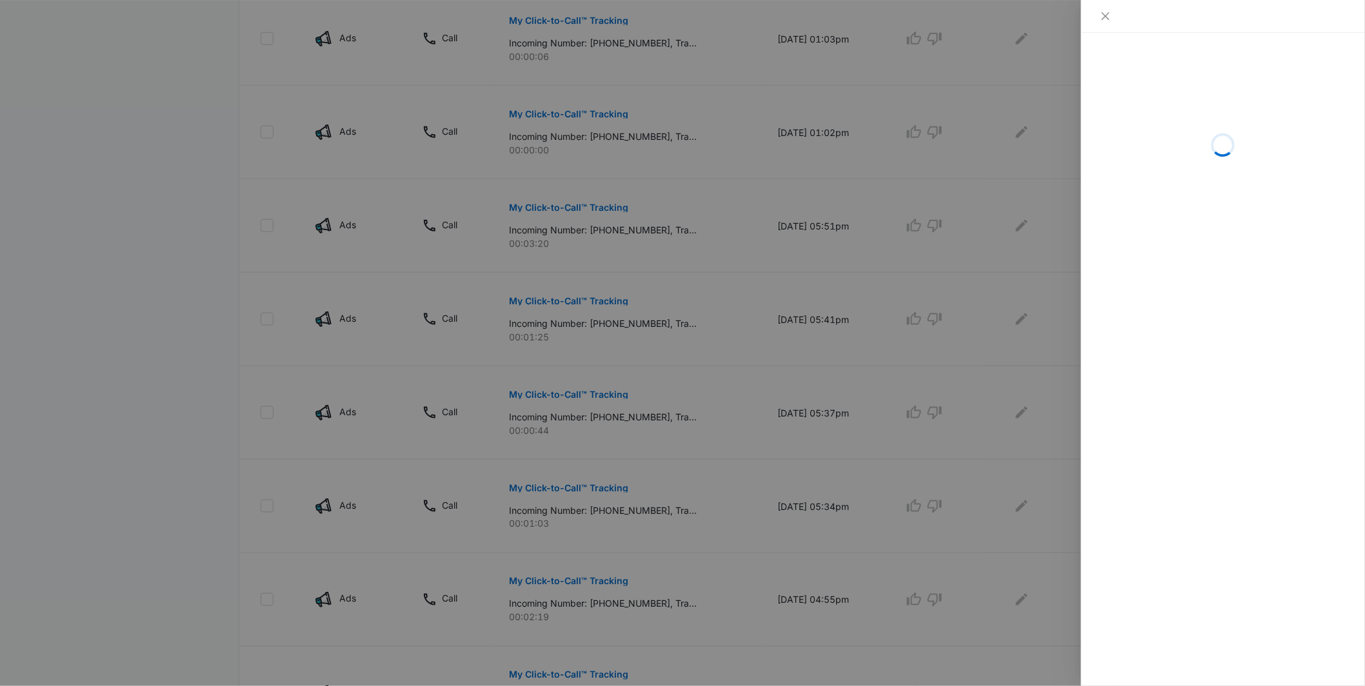
drag, startPoint x: 1170, startPoint y: 305, endPoint x: 1075, endPoint y: 534, distance: 247.5
click at [1192, 343] on div "Loading" at bounding box center [1223, 360] width 284 height 654
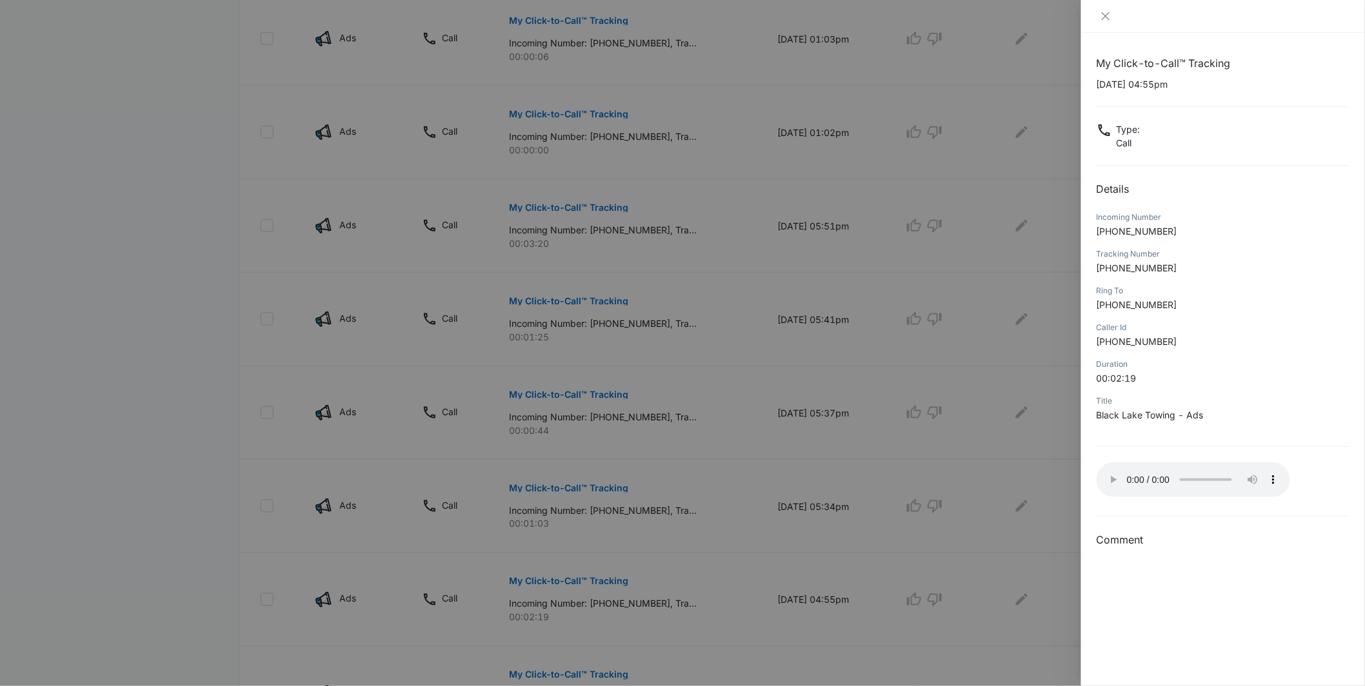
drag, startPoint x: 690, startPoint y: 565, endPoint x: 606, endPoint y: 552, distance: 84.9
click at [606, 552] on div at bounding box center [682, 343] width 1365 height 686
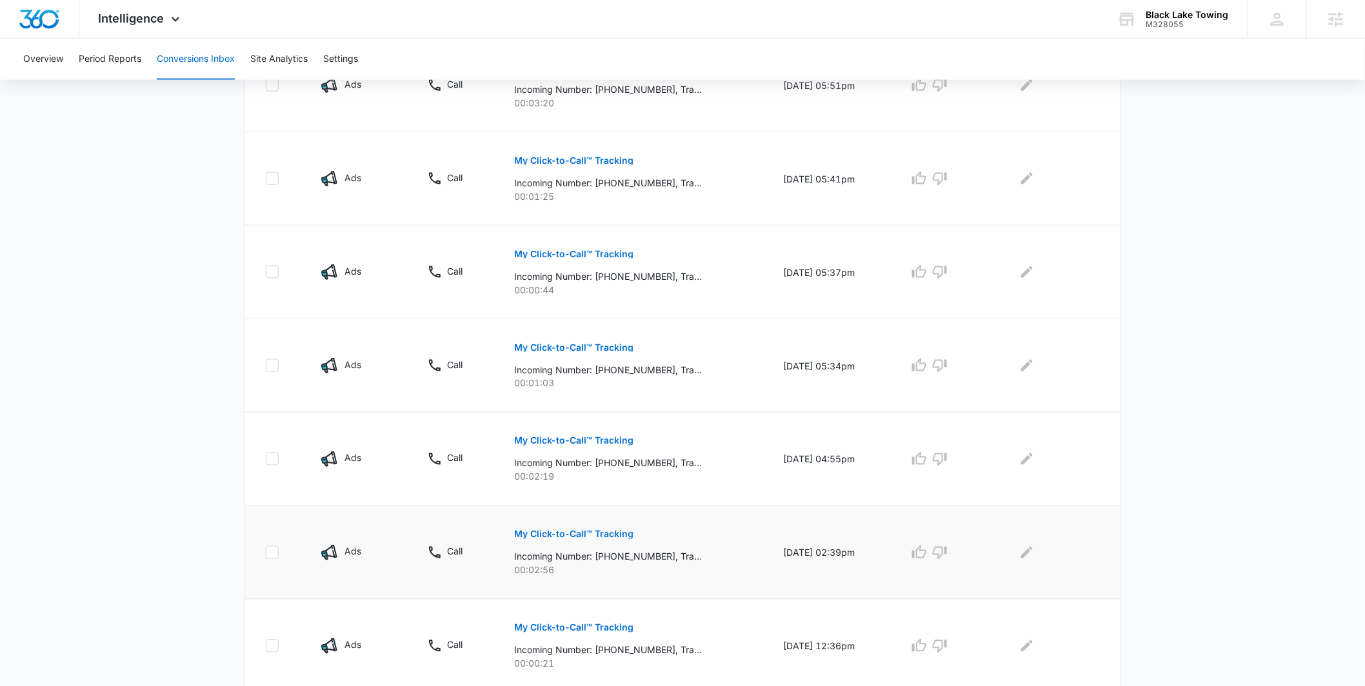
scroll to position [695, 0]
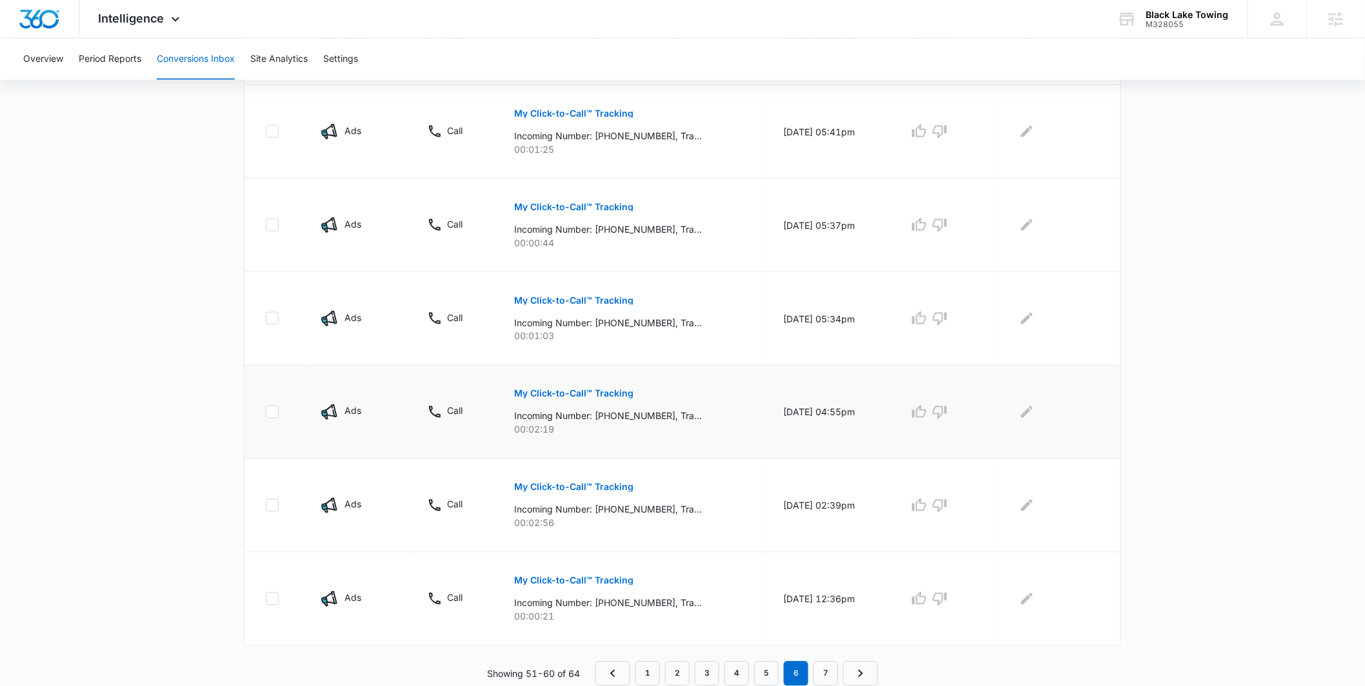
click at [605, 394] on p "My Click-to-Call™ Tracking" at bounding box center [573, 394] width 119 height 9
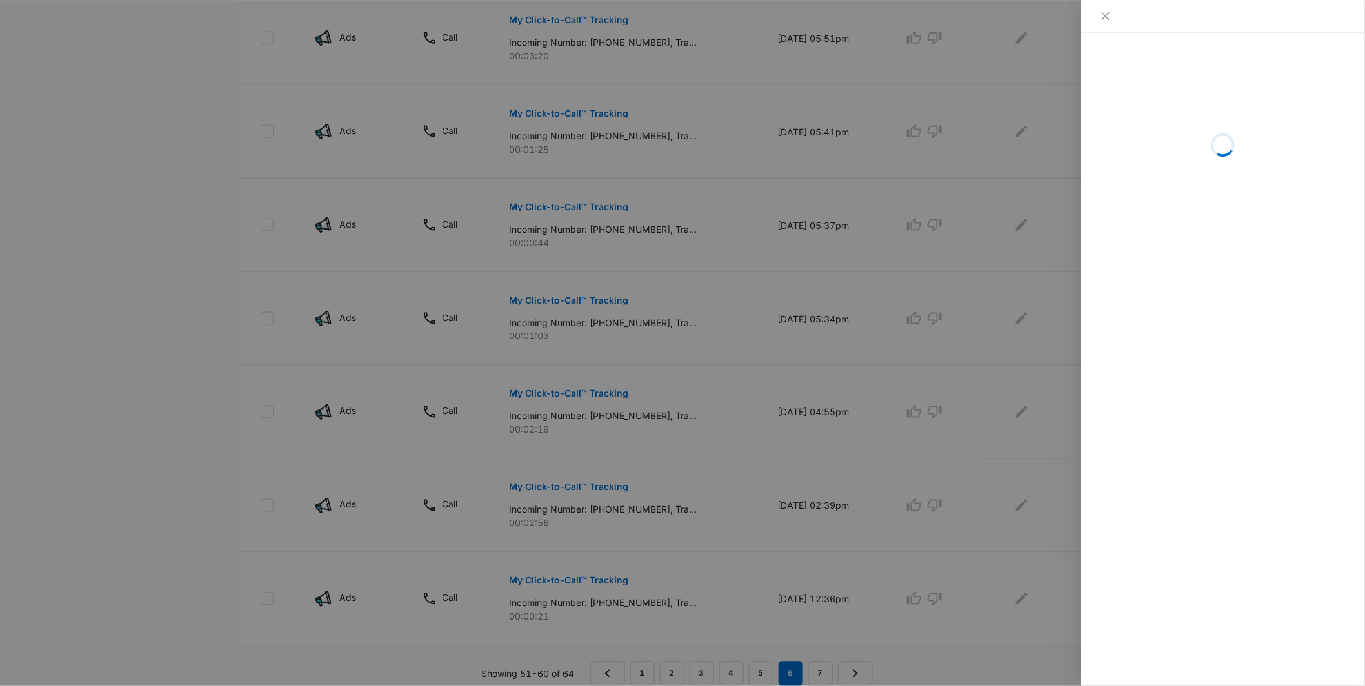
drag, startPoint x: 1101, startPoint y: 341, endPoint x: 1127, endPoint y: 342, distance: 26.5
click at [1127, 342] on div "Loading" at bounding box center [1223, 360] width 284 height 654
drag, startPoint x: 1145, startPoint y: 361, endPoint x: 975, endPoint y: 250, distance: 202.7
click at [906, 257] on div "Loading" at bounding box center [682, 343] width 1365 height 686
drag, startPoint x: 1139, startPoint y: 231, endPoint x: 1136, endPoint y: 274, distance: 43.3
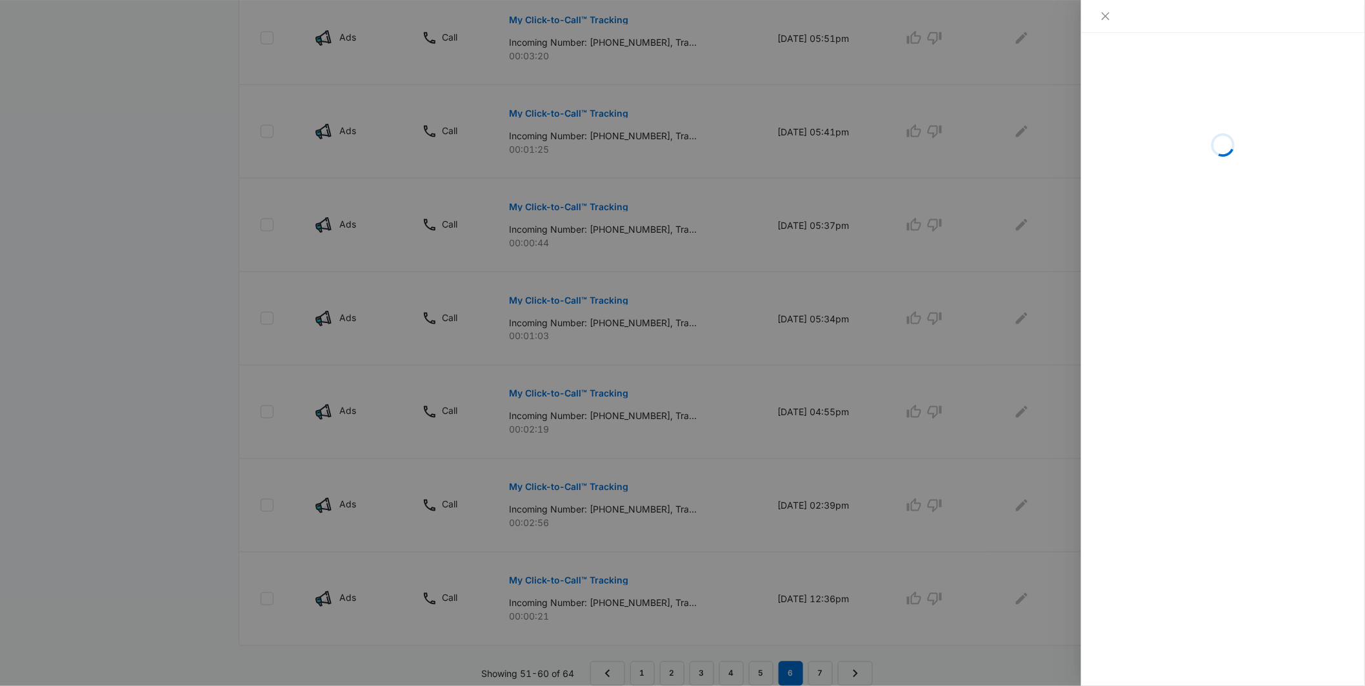
click at [1134, 259] on div "Loading" at bounding box center [1223, 360] width 284 height 654
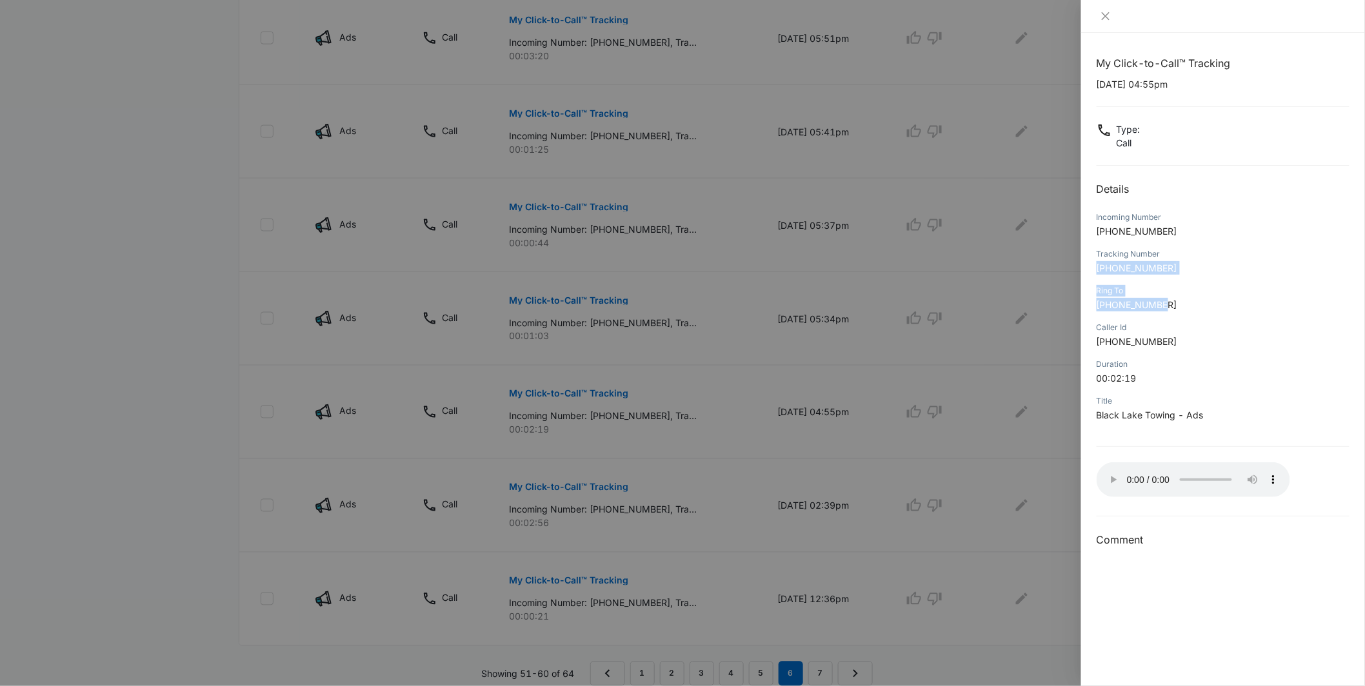
drag, startPoint x: 1193, startPoint y: 275, endPoint x: 1174, endPoint y: 408, distance: 134.2
click at [1210, 321] on div "My Click-to-Call™ Tracking [DATE] 04:55pm Type : Call Details Incoming Number […" at bounding box center [1223, 301] width 253 height 493
click at [197, 402] on div at bounding box center [682, 343] width 1365 height 686
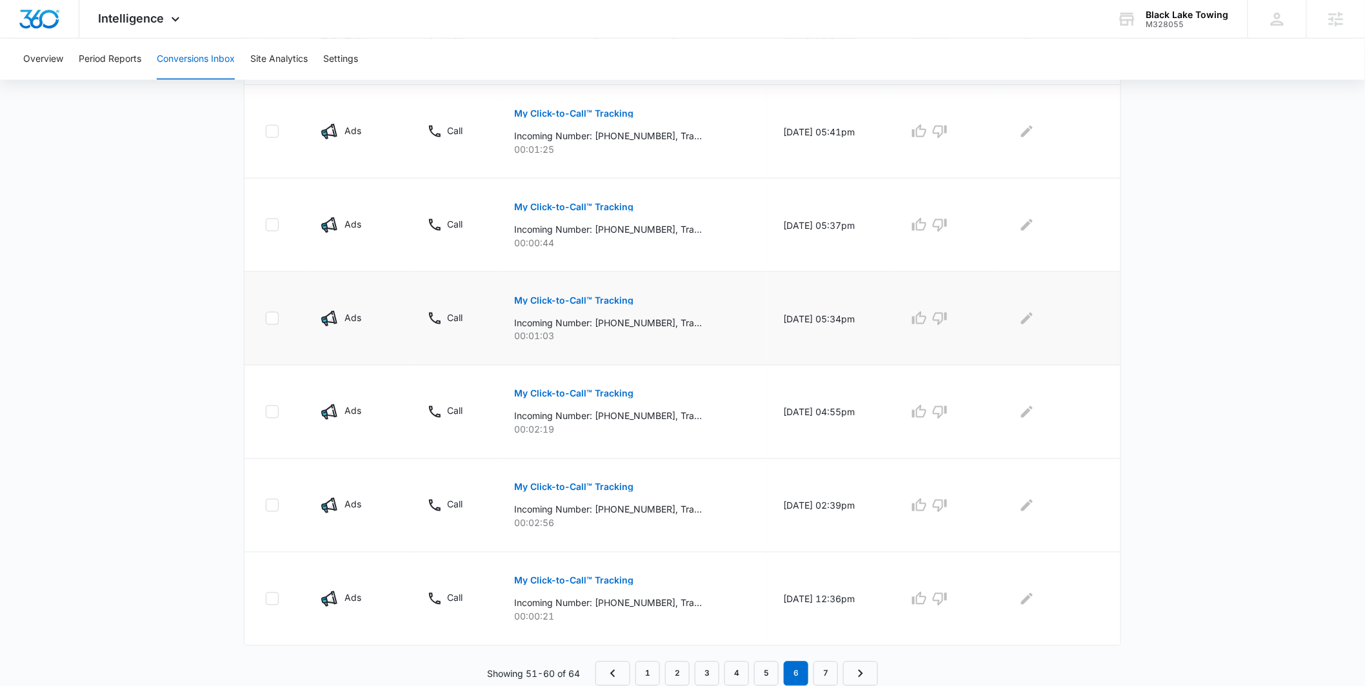
click at [569, 299] on p "My Click-to-Call™ Tracking" at bounding box center [573, 300] width 119 height 9
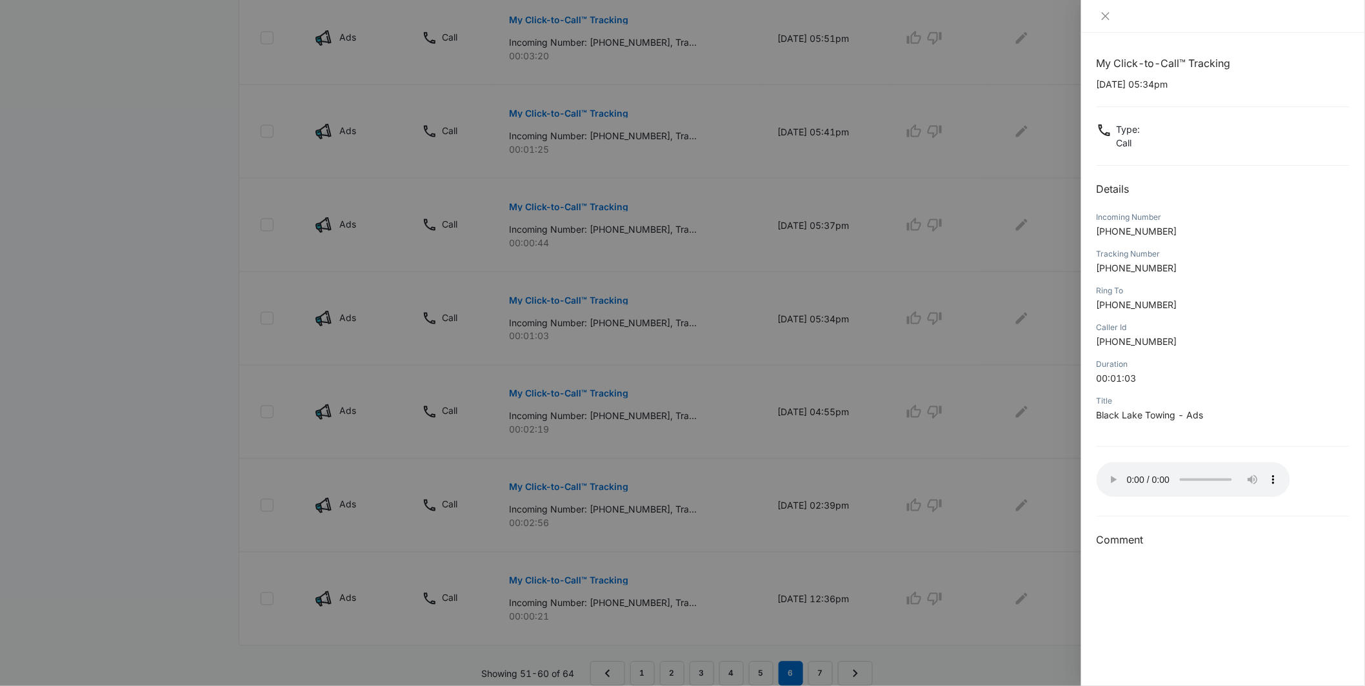
drag, startPoint x: 190, startPoint y: 432, endPoint x: 246, endPoint y: 339, distance: 108.2
click at [189, 431] on div at bounding box center [682, 343] width 1365 height 686
